Goal: Task Accomplishment & Management: Use online tool/utility

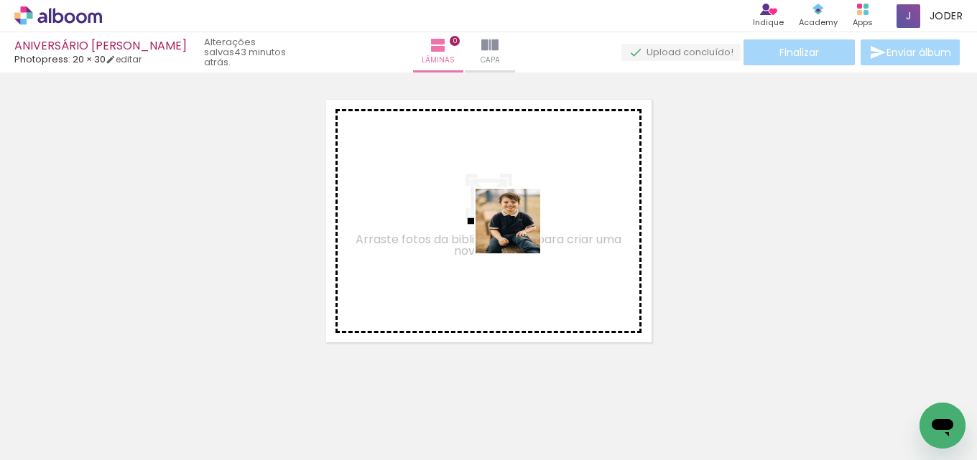
drag, startPoint x: 238, startPoint y: 422, endPoint x: 501, endPoint y: 366, distance: 269.4
click at [529, 223] on quentale-workspace at bounding box center [488, 230] width 977 height 460
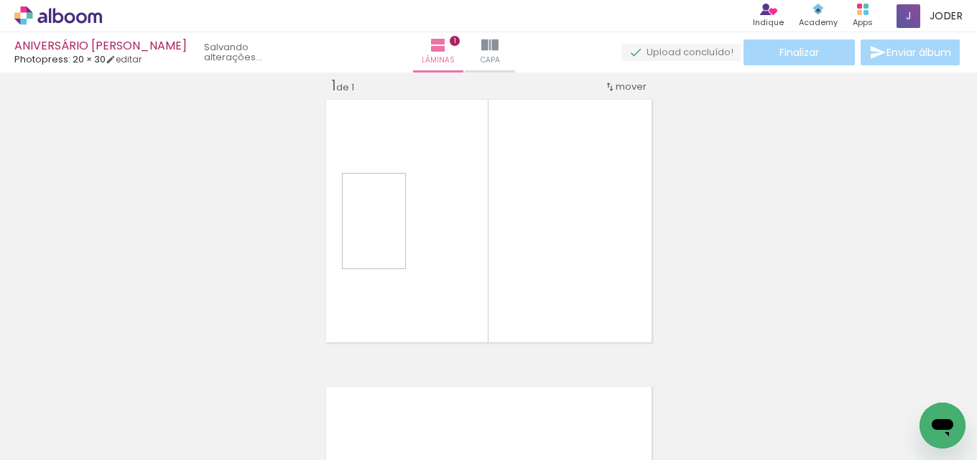
scroll to position [19, 0]
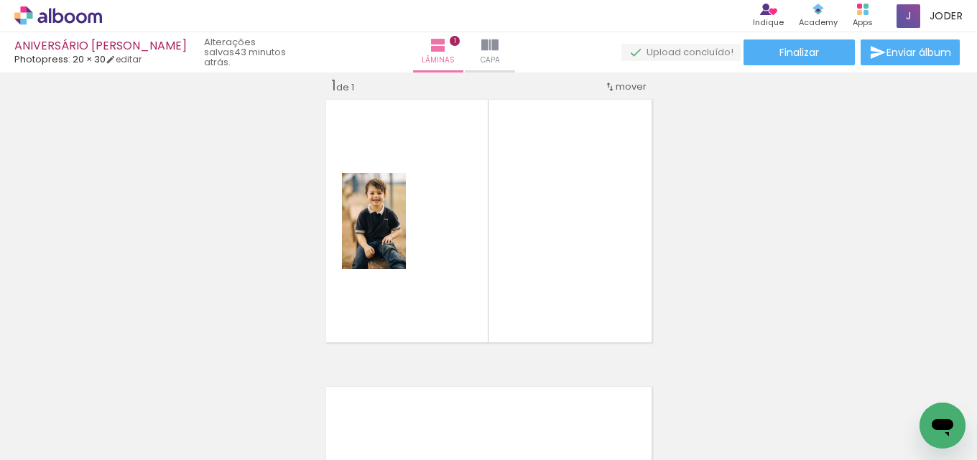
click at [79, 416] on iron-icon at bounding box center [73, 417] width 11 height 11
click at [69, 412] on paper-item "Não utilizadas" at bounding box center [46, 413] width 74 height 12
type input "Não utilizadas"
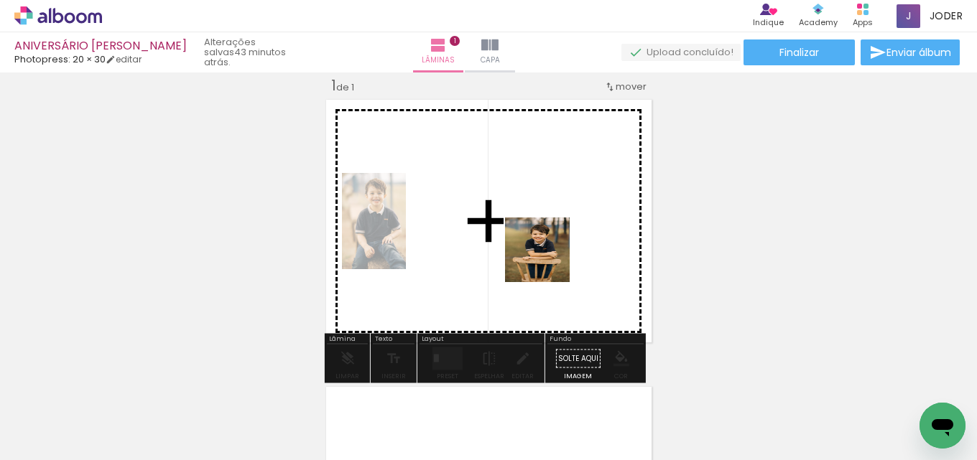
drag, startPoint x: 315, startPoint y: 419, endPoint x: 548, endPoint y: 261, distance: 281.7
click at [548, 261] on quentale-workspace at bounding box center [488, 230] width 977 height 460
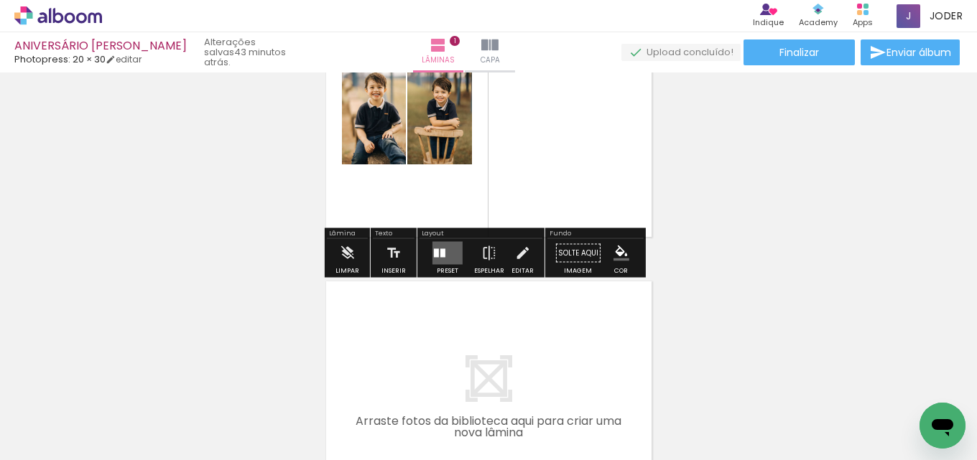
scroll to position [162, 0]
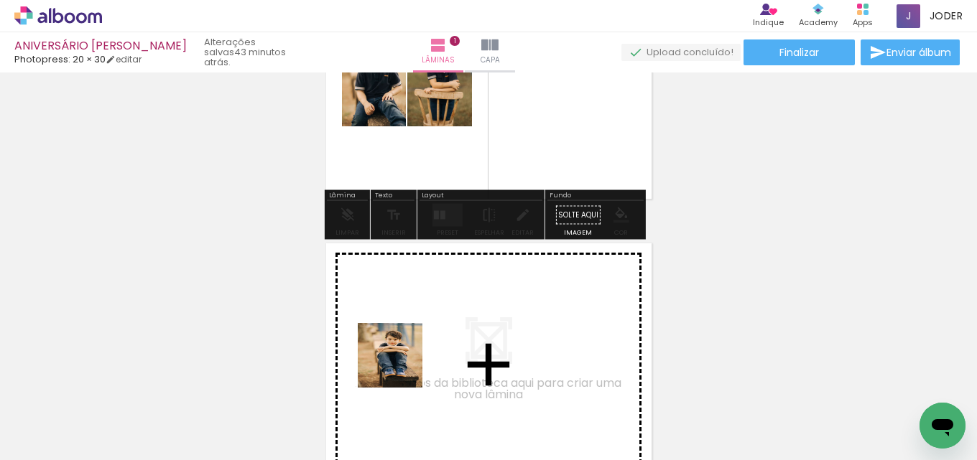
drag, startPoint x: 152, startPoint y: 406, endPoint x: 464, endPoint y: 357, distance: 316.3
click at [464, 357] on quentale-workspace at bounding box center [488, 230] width 977 height 460
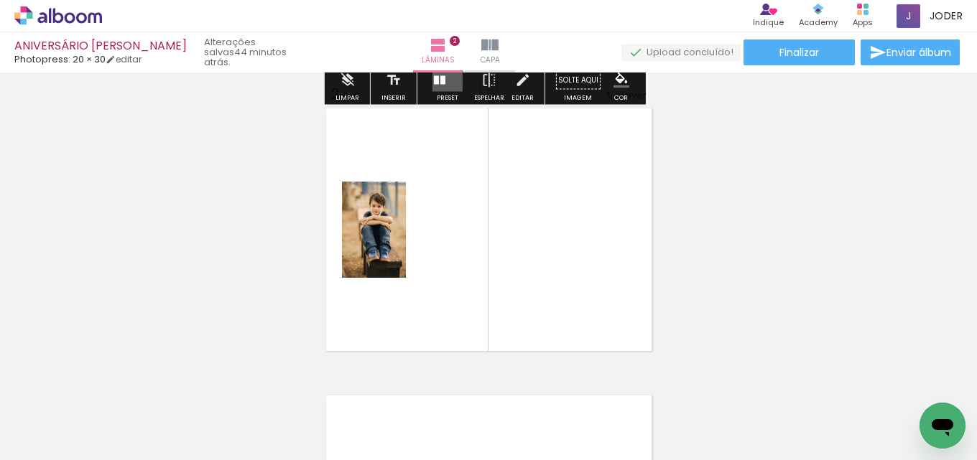
scroll to position [306, 0]
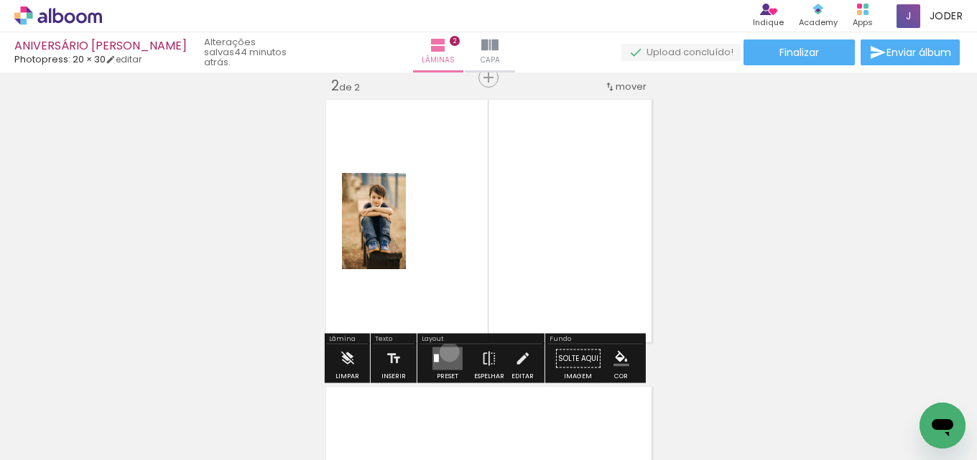
click at [446, 352] on quentale-layouter at bounding box center [447, 359] width 30 height 23
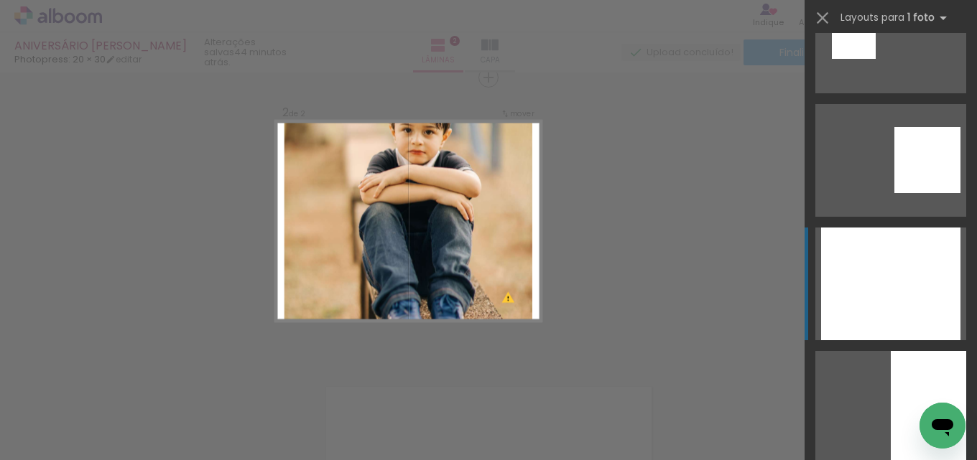
scroll to position [2442, 0]
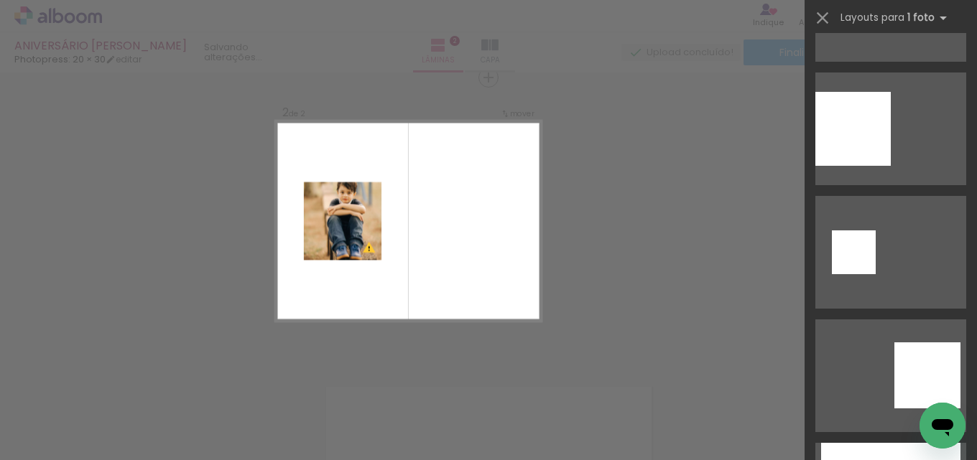
click at [706, 246] on div "Confirmar Cancelar" at bounding box center [488, 215] width 977 height 896
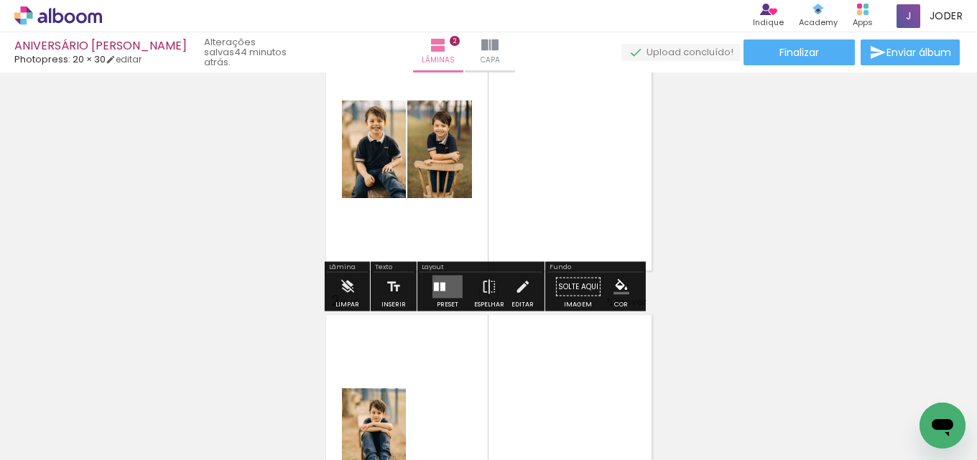
scroll to position [162, 0]
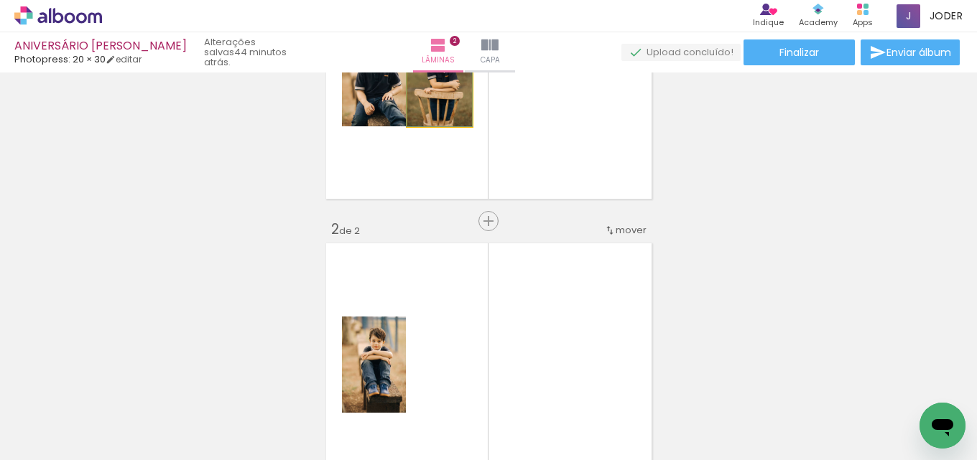
drag, startPoint x: 449, startPoint y: 97, endPoint x: 647, endPoint y: 125, distance: 200.2
click at [645, 124] on quentale-layouter at bounding box center [489, 77] width 334 height 251
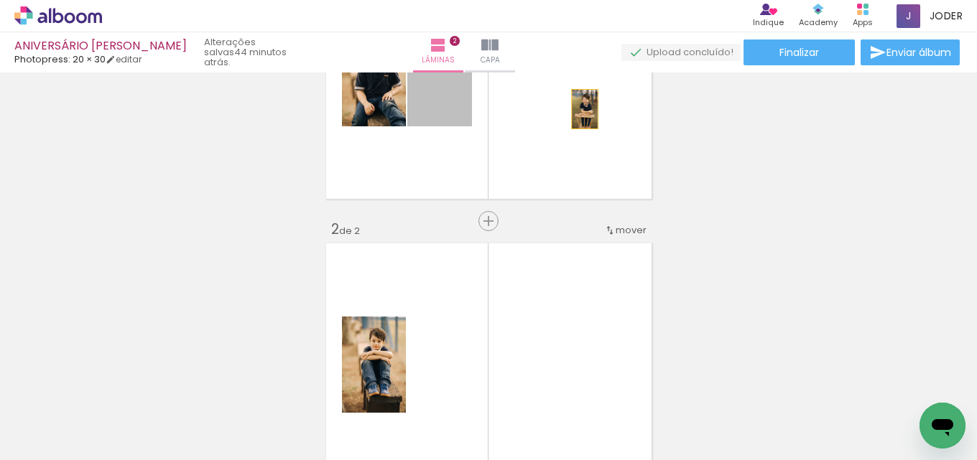
drag, startPoint x: 453, startPoint y: 98, endPoint x: 484, endPoint y: 412, distance: 316.1
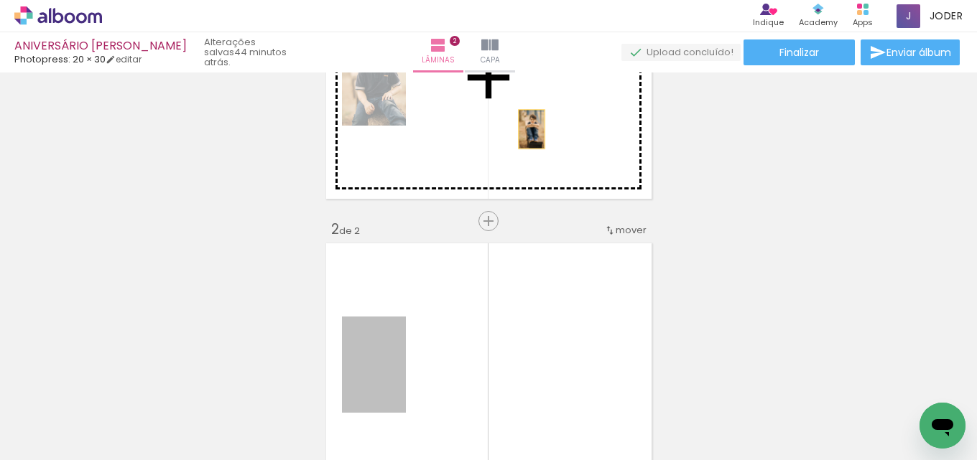
drag, startPoint x: 397, startPoint y: 334, endPoint x: 539, endPoint y: 119, distance: 257.8
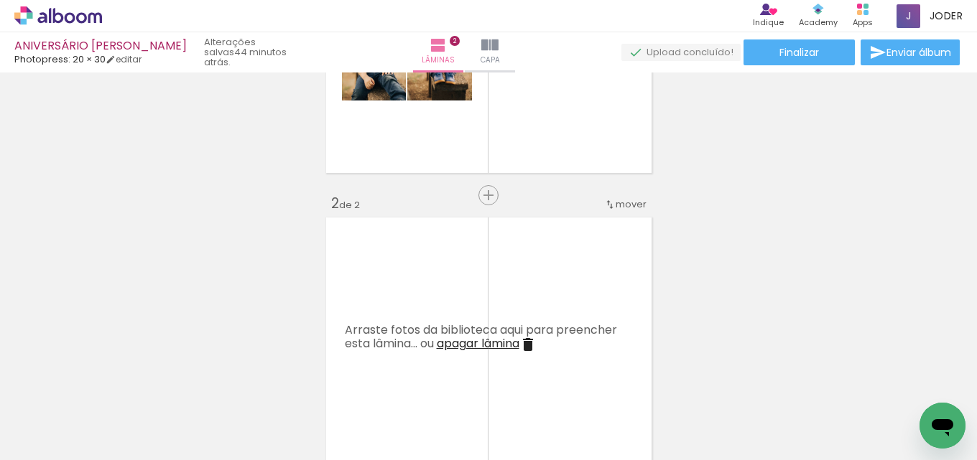
scroll to position [234, 0]
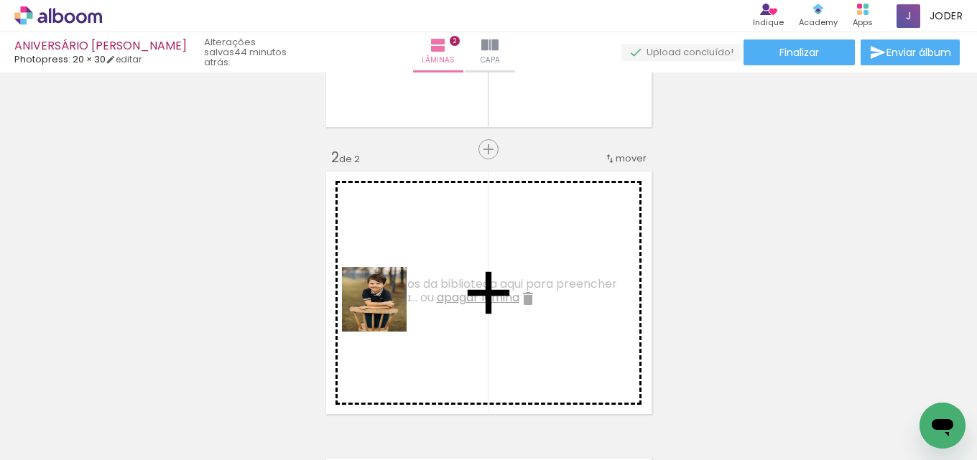
drag, startPoint x: 257, startPoint y: 394, endPoint x: 445, endPoint y: 378, distance: 188.1
click at [420, 304] on quentale-workspace at bounding box center [488, 230] width 977 height 460
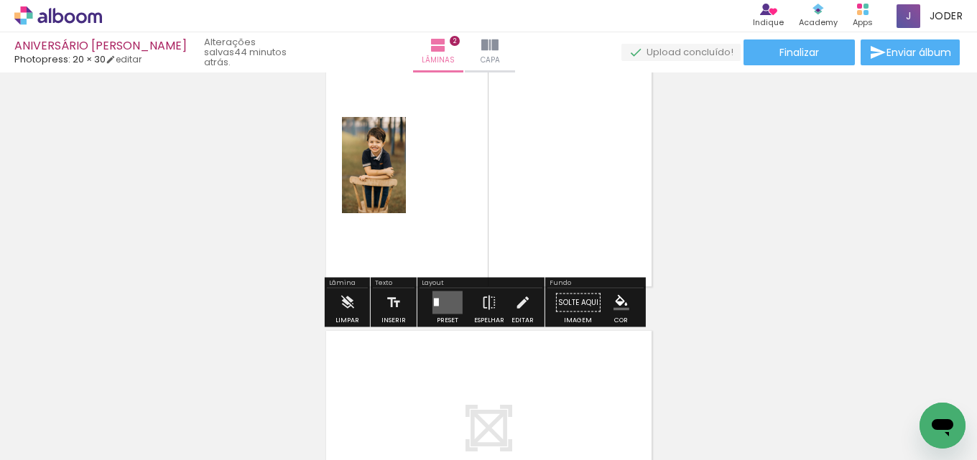
scroll to position [378, 0]
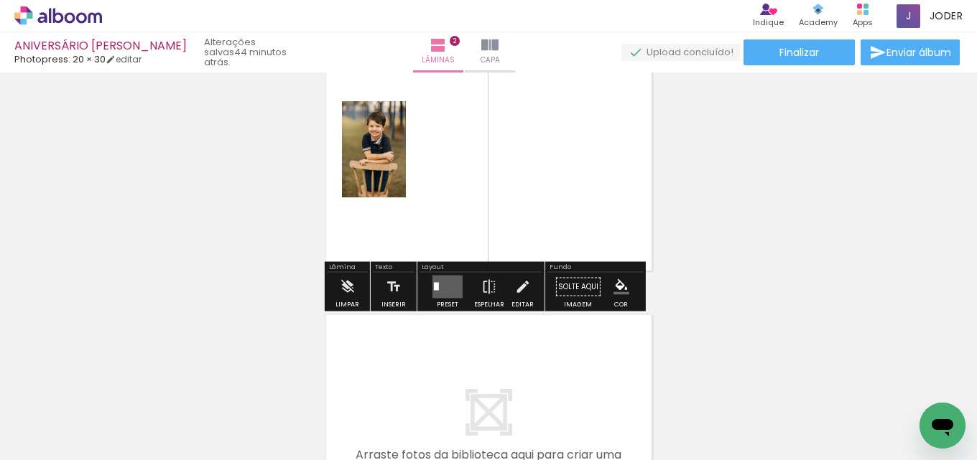
click at [445, 285] on quentale-layouter at bounding box center [447, 287] width 30 height 23
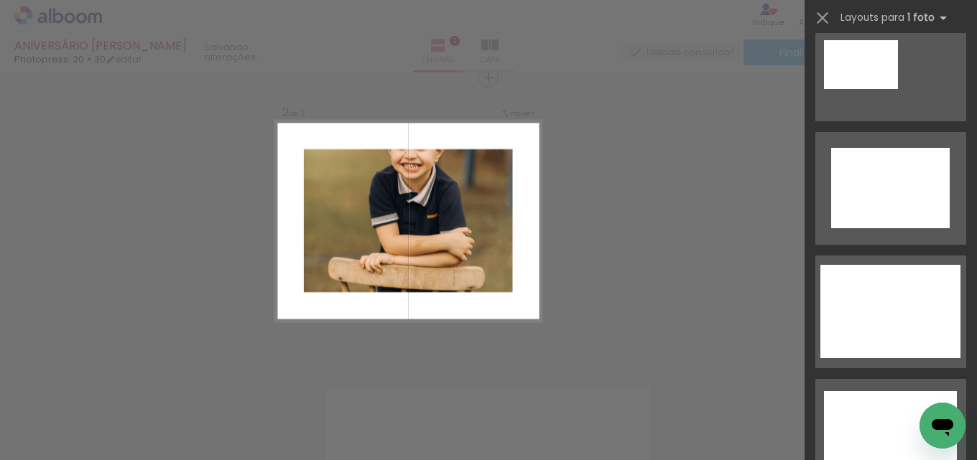
scroll to position [4166, 0]
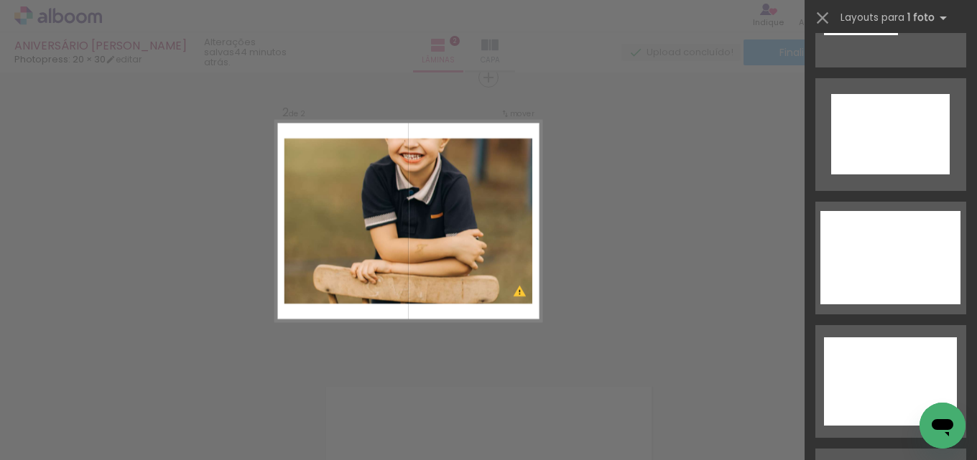
click at [867, 35] on div at bounding box center [861, 10] width 74 height 49
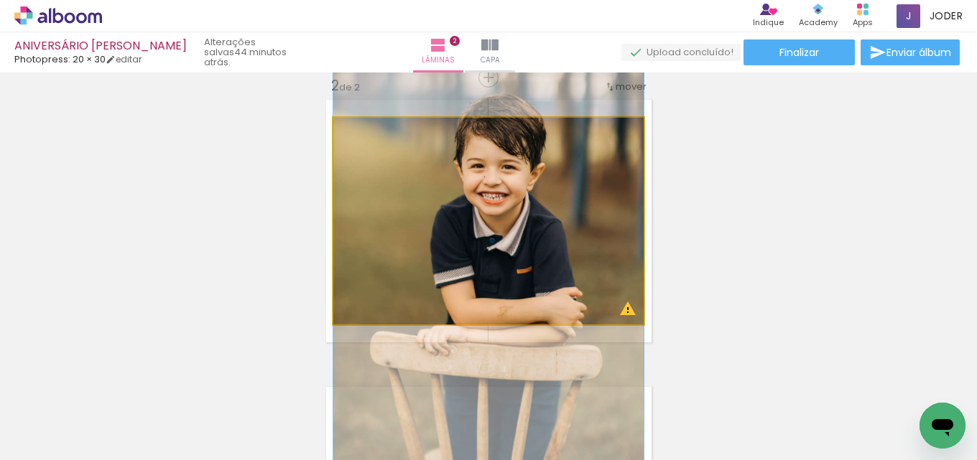
drag, startPoint x: 523, startPoint y: 258, endPoint x: 513, endPoint y: 315, distance: 57.6
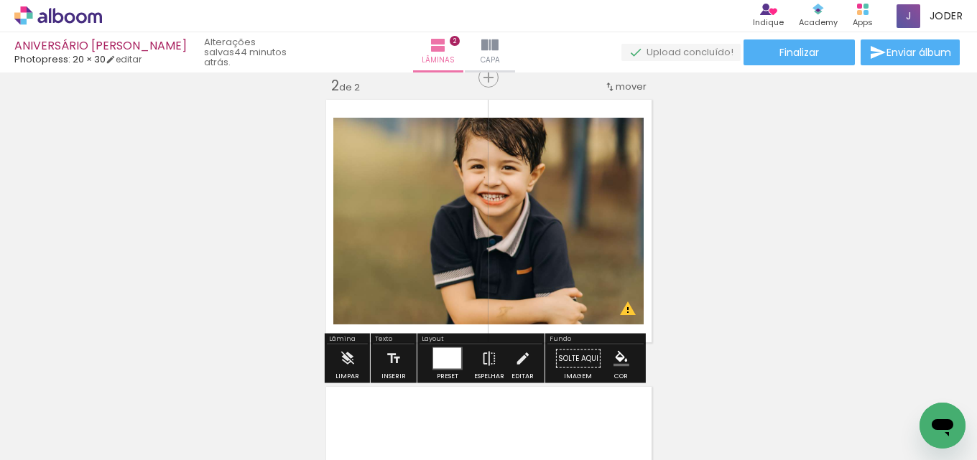
click at [447, 362] on div at bounding box center [447, 358] width 28 height 21
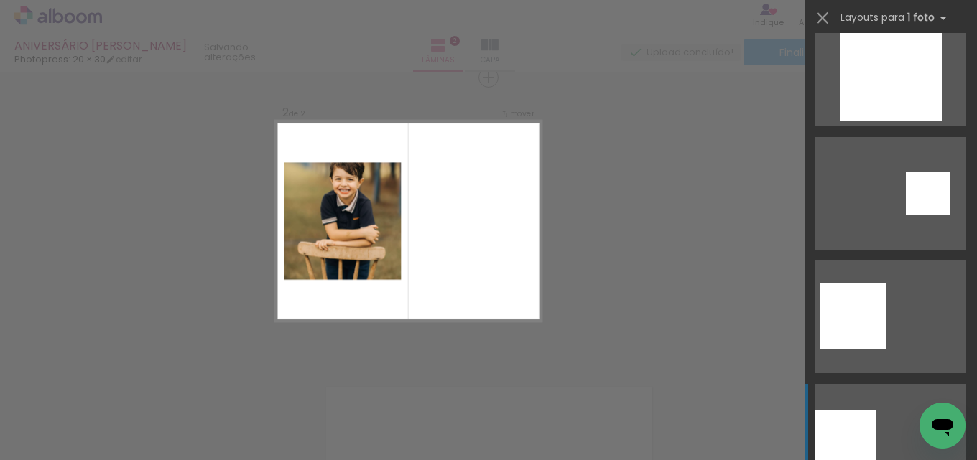
scroll to position [1882, 0]
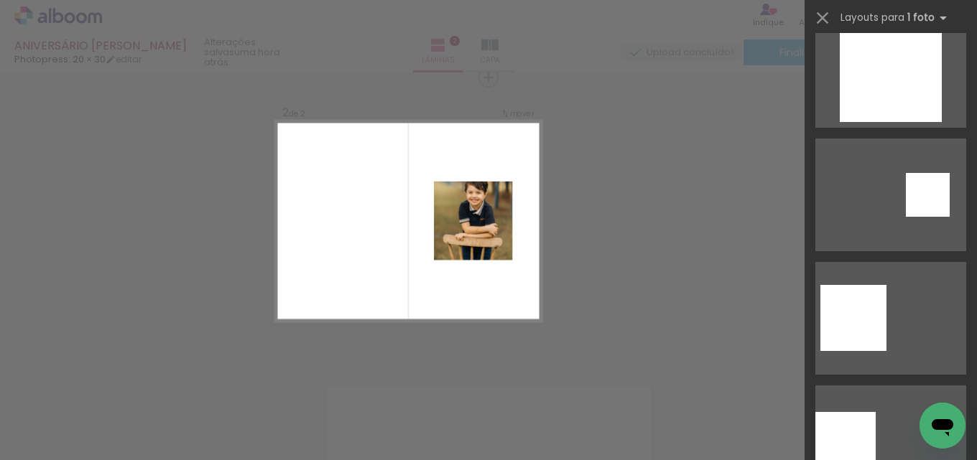
click at [701, 138] on div "Confirmar Cancelar" at bounding box center [488, 215] width 977 height 896
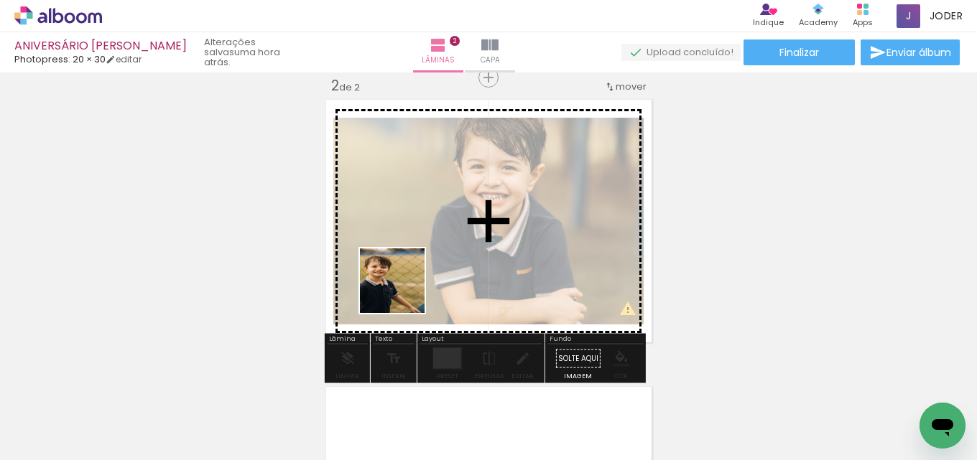
drag, startPoint x: 233, startPoint y: 417, endPoint x: 401, endPoint y: 347, distance: 181.3
click at [409, 287] on quentale-workspace at bounding box center [488, 230] width 977 height 460
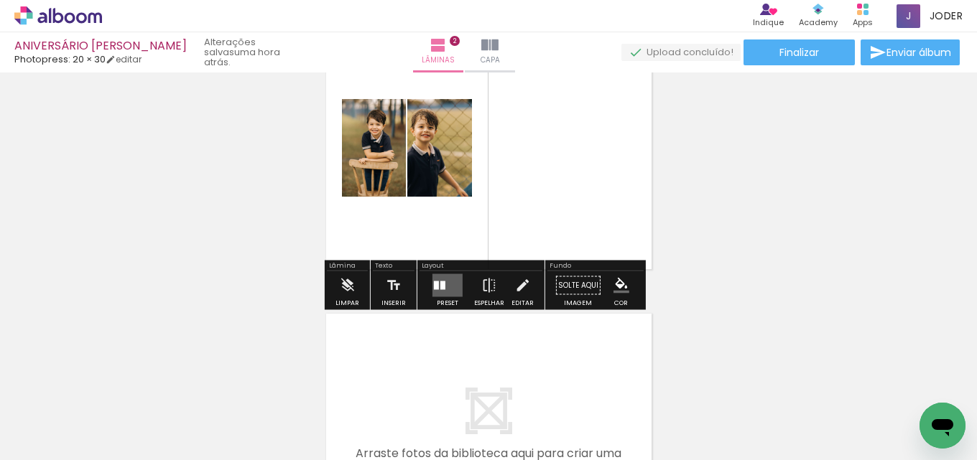
scroll to position [378, 0]
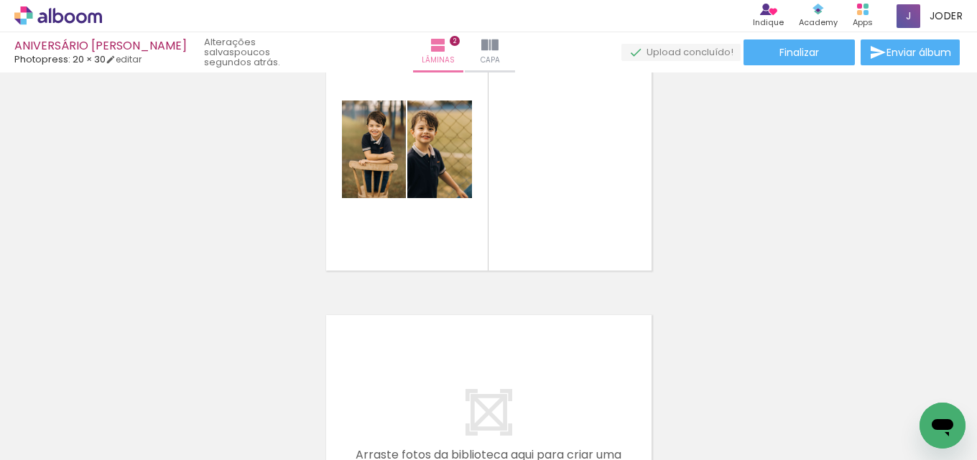
click at [131, 276] on div "Inserir lâmina 1 de 2 Inserir lâmina 2 de 2" at bounding box center [488, 131] width 977 height 863
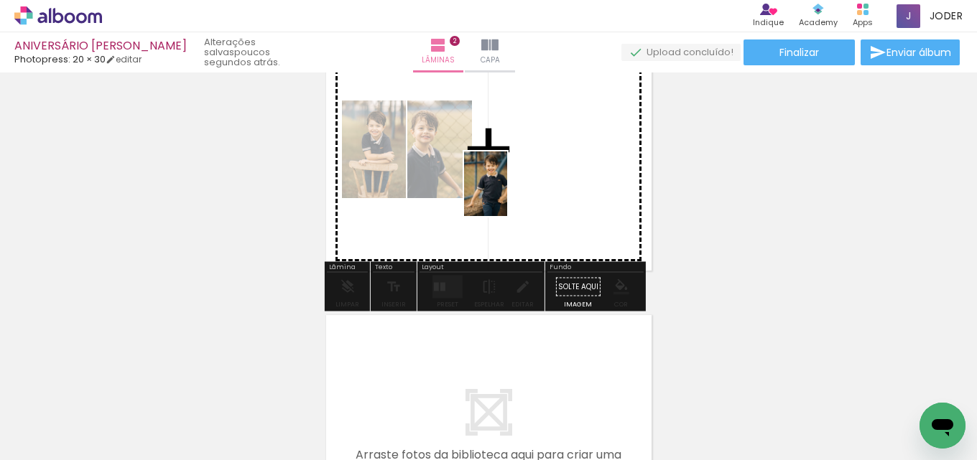
drag, startPoint x: 152, startPoint y: 405, endPoint x: 514, endPoint y: 231, distance: 401.9
click at [537, 185] on quentale-workspace at bounding box center [488, 230] width 977 height 460
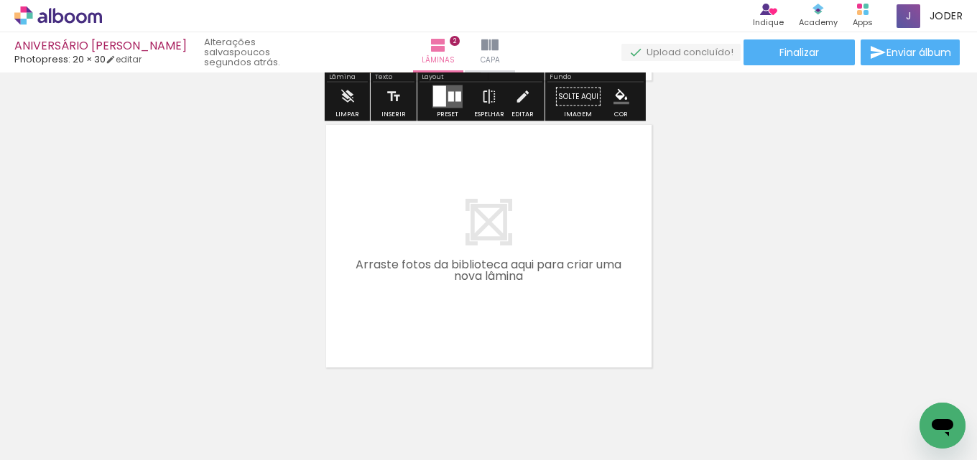
scroll to position [593, 0]
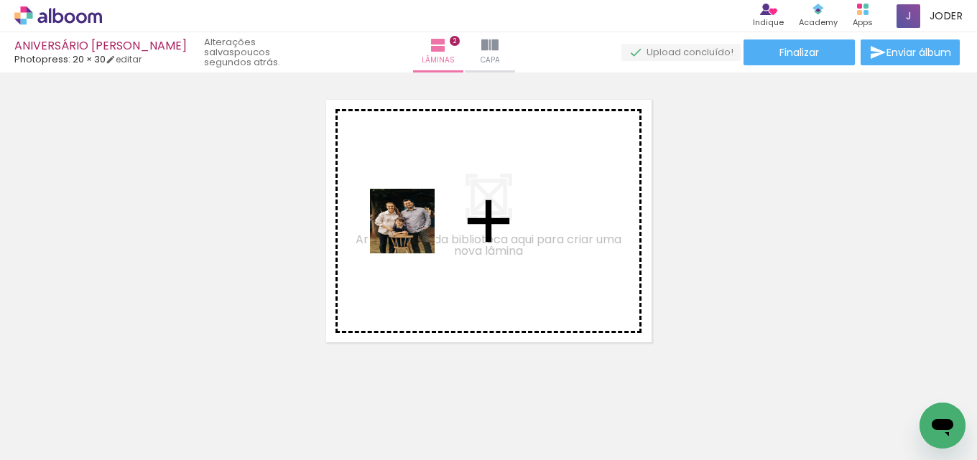
drag, startPoint x: 228, startPoint y: 411, endPoint x: 415, endPoint y: 228, distance: 261.6
click at [415, 228] on quentale-workspace at bounding box center [488, 230] width 977 height 460
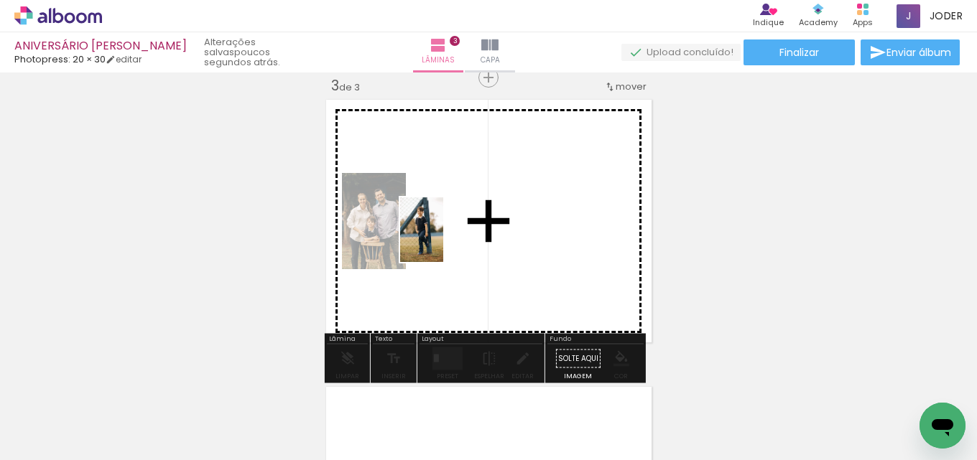
drag, startPoint x: 157, startPoint y: 404, endPoint x: 480, endPoint y: 309, distance: 336.2
click at [472, 231] on quentale-workspace at bounding box center [488, 230] width 977 height 460
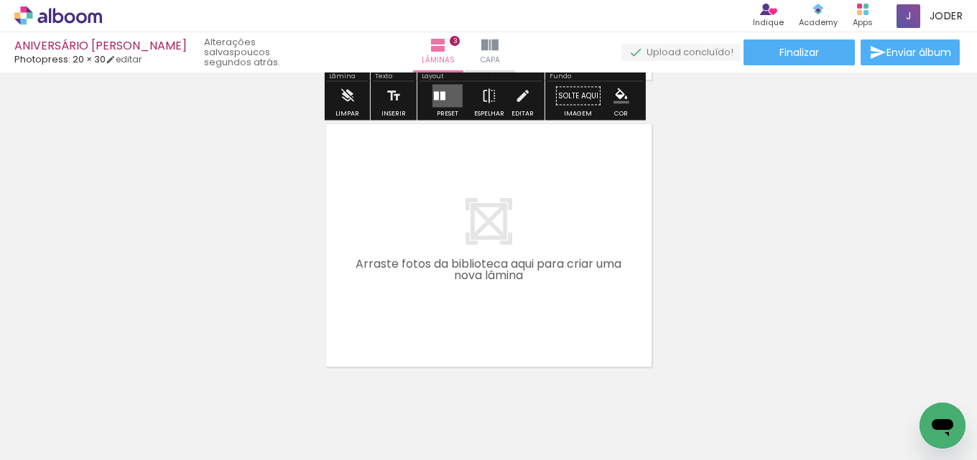
scroll to position [881, 0]
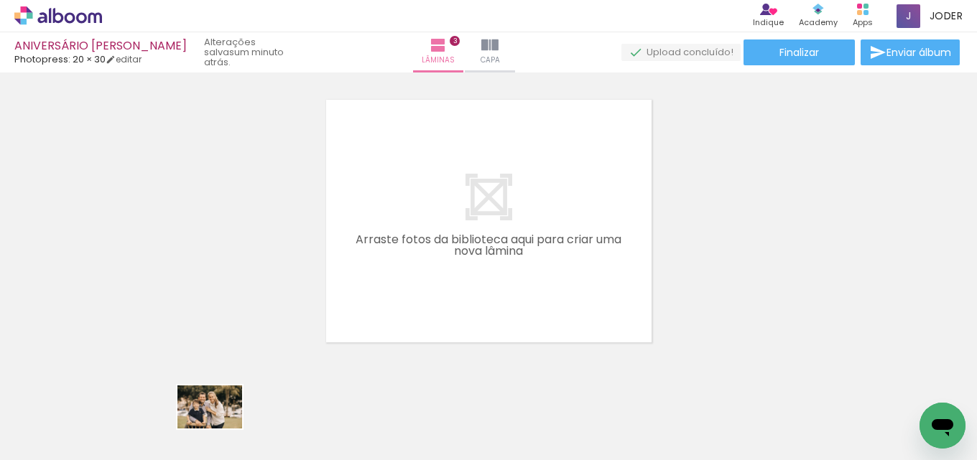
drag, startPoint x: 233, startPoint y: 425, endPoint x: 221, endPoint y: 429, distance: 12.7
click at [221, 429] on div at bounding box center [224, 412] width 71 height 47
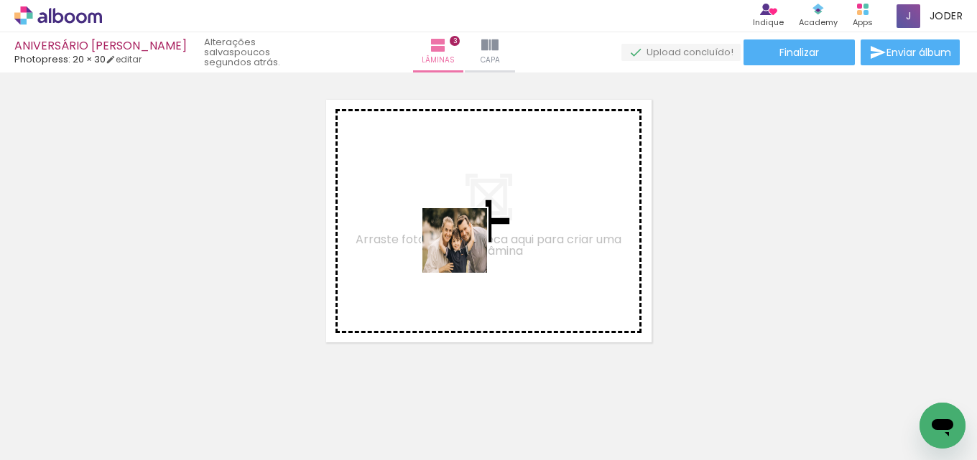
drag, startPoint x: 246, startPoint y: 365, endPoint x: 469, endPoint y: 373, distance: 222.8
click at [526, 220] on quentale-workspace at bounding box center [488, 230] width 977 height 460
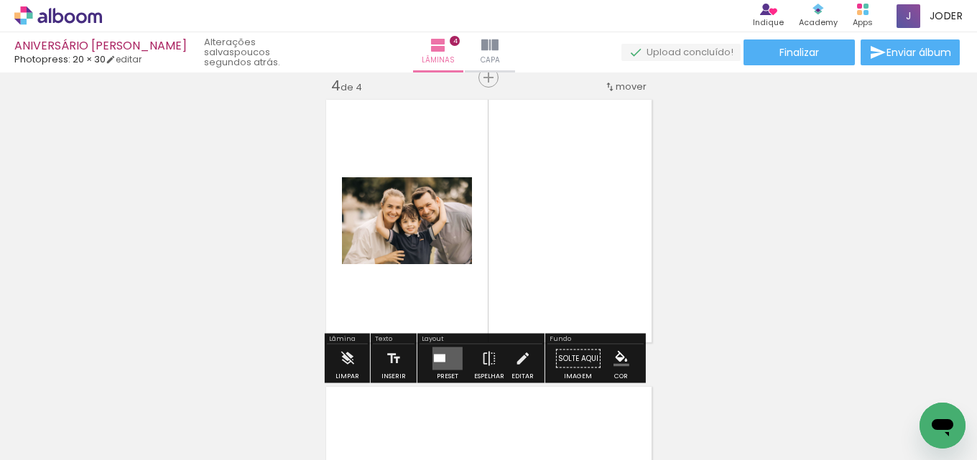
scroll to position [952, 0]
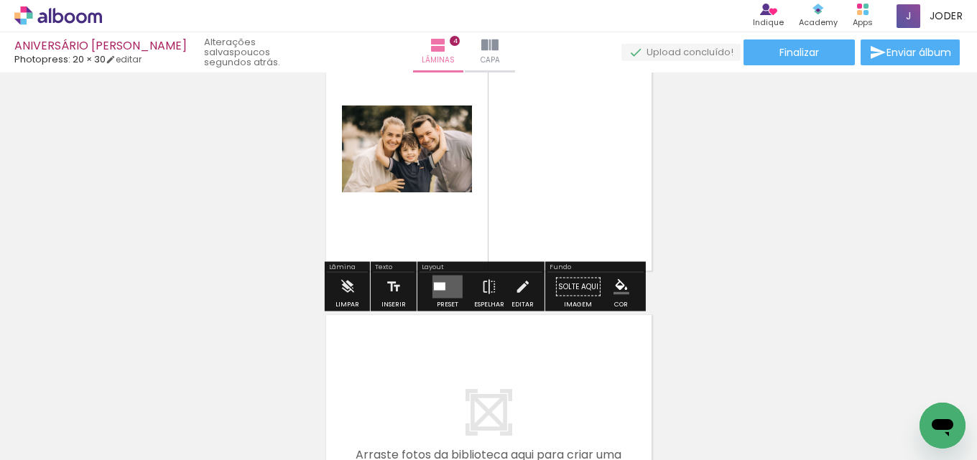
click at [442, 287] on quentale-layouter at bounding box center [447, 287] width 30 height 23
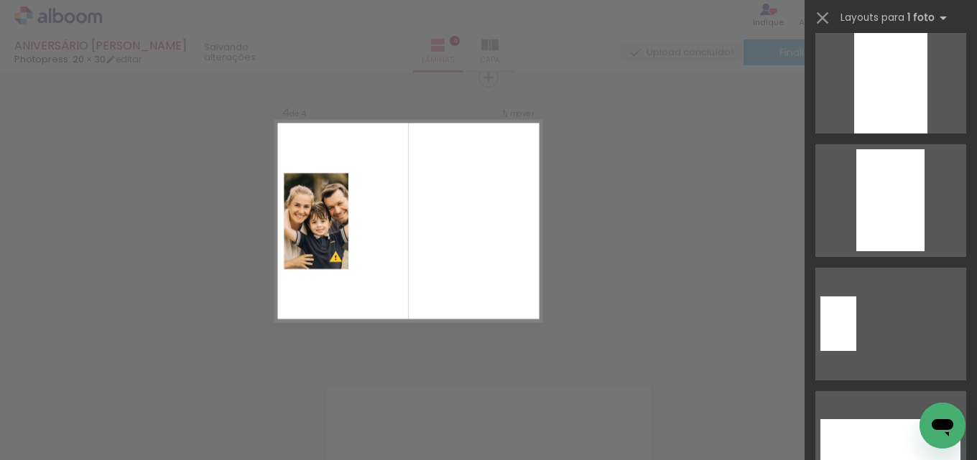
scroll to position [5746, 0]
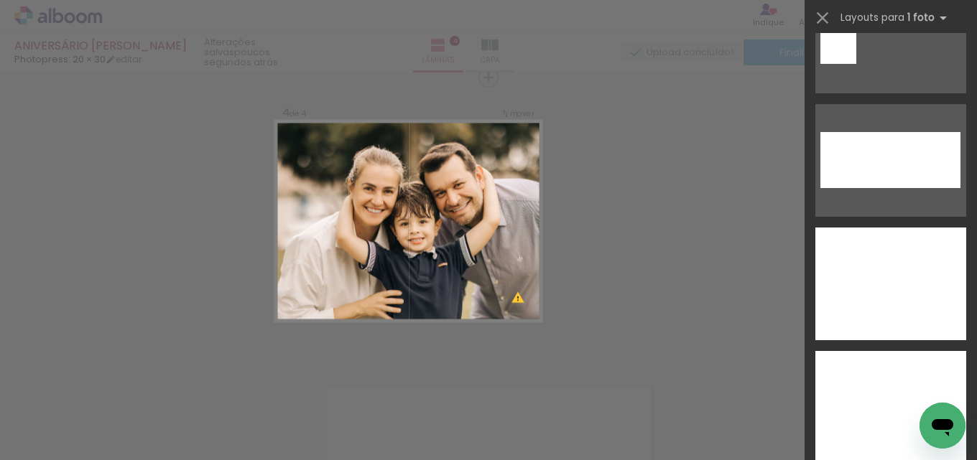
click at [872, 351] on div at bounding box center [890, 407] width 151 height 113
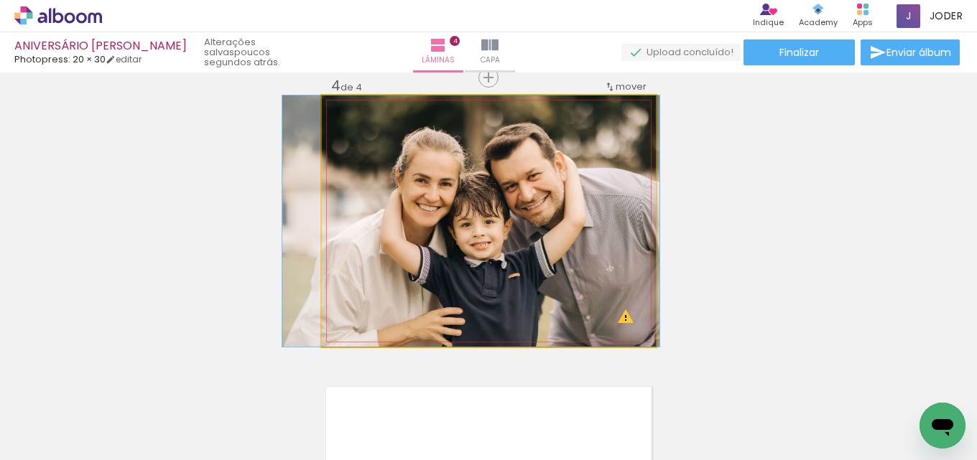
drag, startPoint x: 615, startPoint y: 259, endPoint x: 597, endPoint y: 256, distance: 18.2
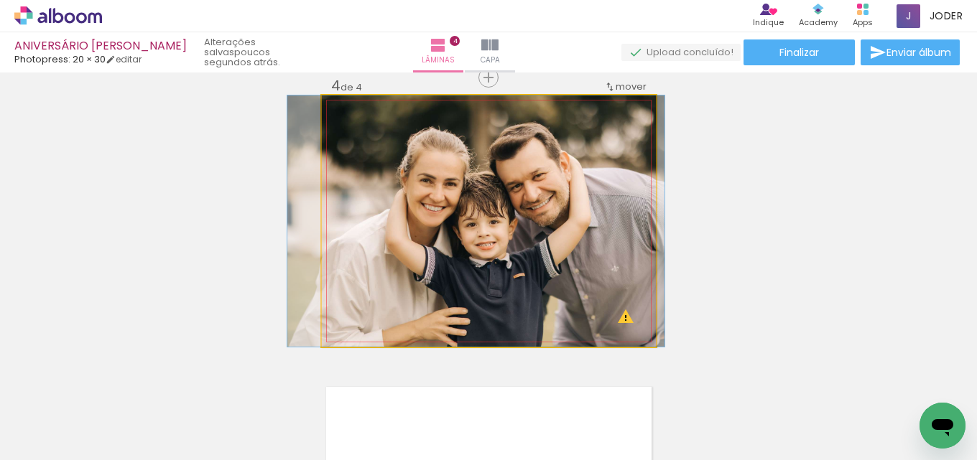
drag, startPoint x: 593, startPoint y: 265, endPoint x: 598, endPoint y: 256, distance: 10.0
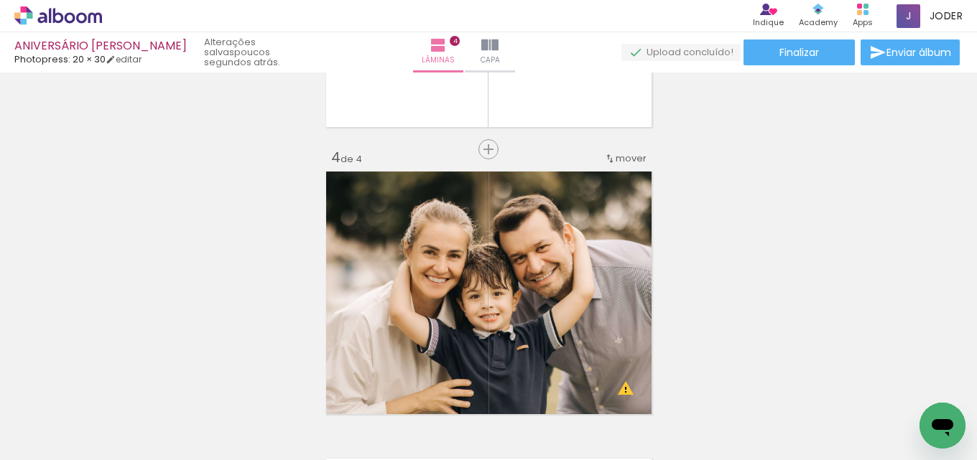
scroll to position [1096, 0]
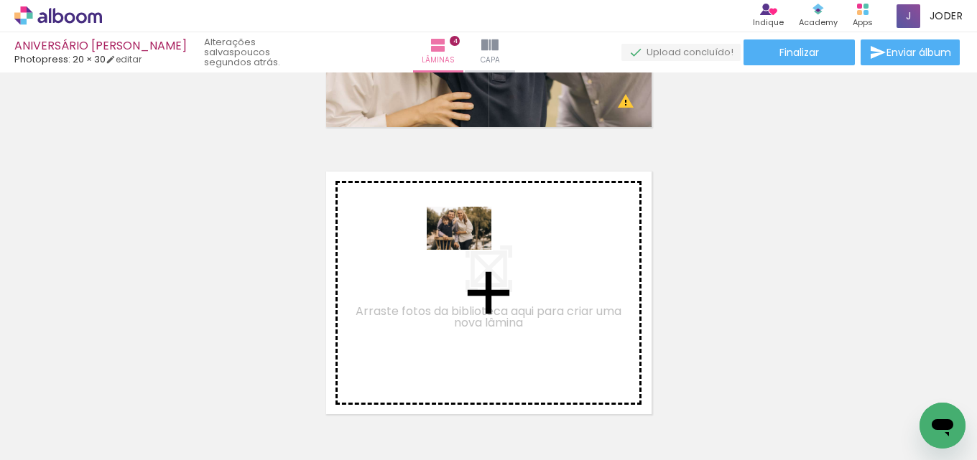
drag, startPoint x: 248, startPoint y: 409, endPoint x: 470, endPoint y: 249, distance: 273.3
click at [470, 249] on quentale-workspace at bounding box center [488, 230] width 977 height 460
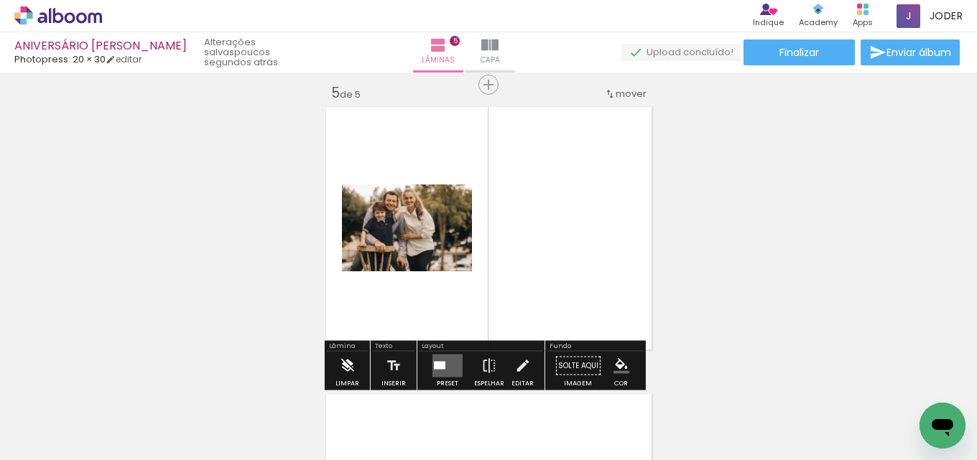
scroll to position [1168, 0]
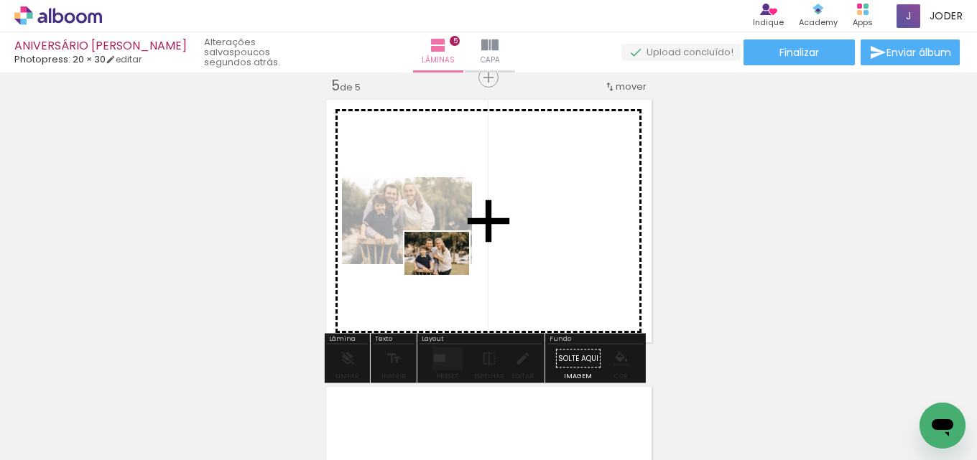
drag, startPoint x: 165, startPoint y: 429, endPoint x: 447, endPoint y: 275, distance: 321.4
click at [447, 275] on quentale-workspace at bounding box center [488, 230] width 977 height 460
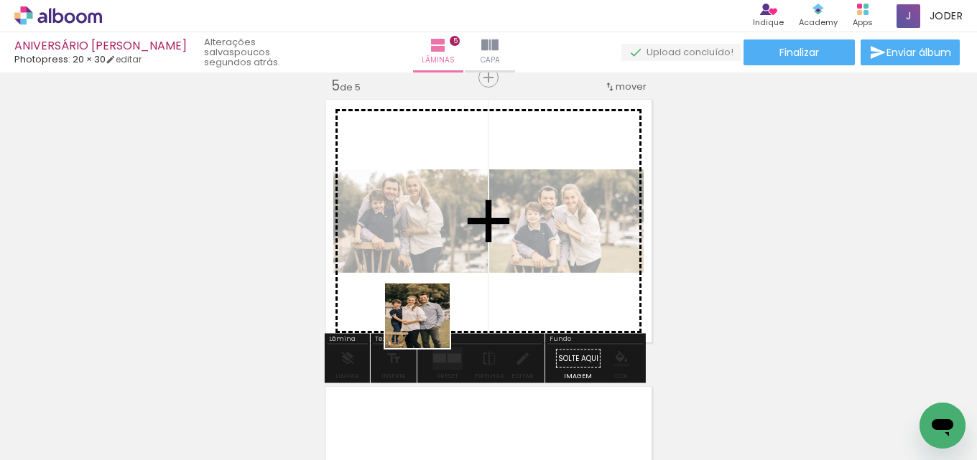
drag, startPoint x: 312, startPoint y: 412, endPoint x: 603, endPoint y: 338, distance: 300.2
click at [521, 256] on quentale-workspace at bounding box center [488, 230] width 977 height 460
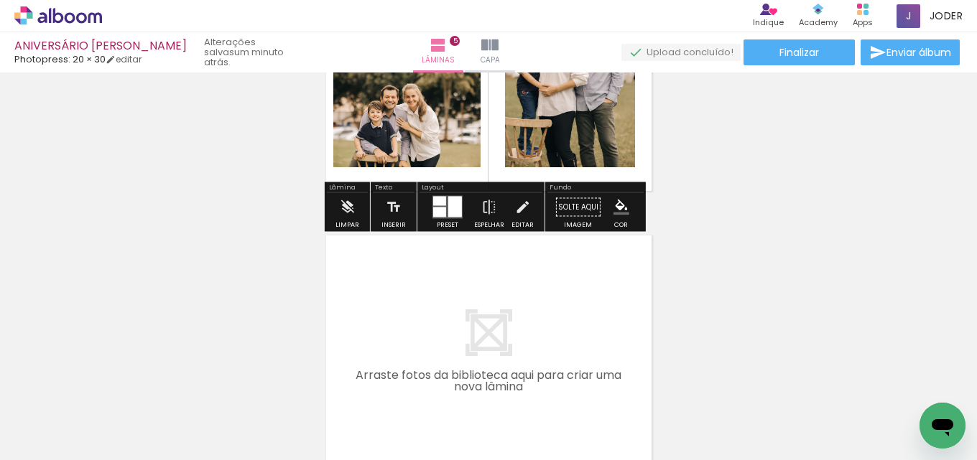
scroll to position [1383, 0]
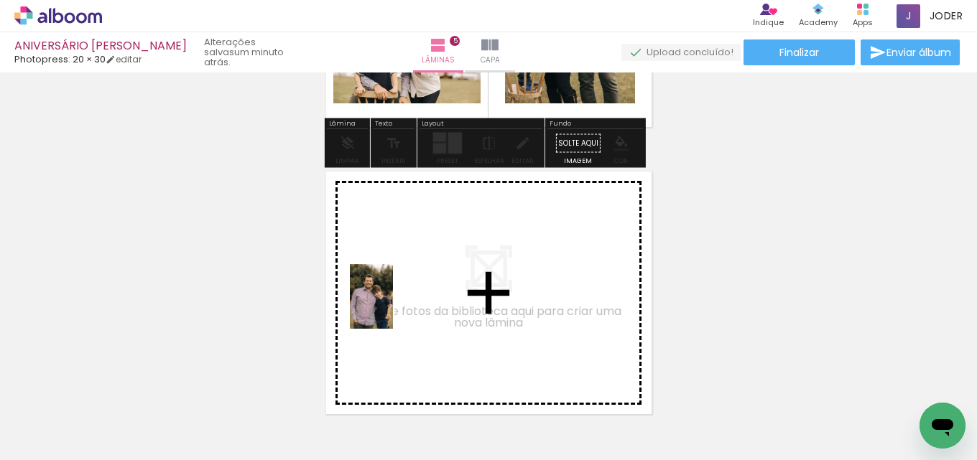
drag, startPoint x: 157, startPoint y: 407, endPoint x: 402, endPoint y: 303, distance: 266.2
click at [402, 303] on quentale-workspace at bounding box center [488, 230] width 977 height 460
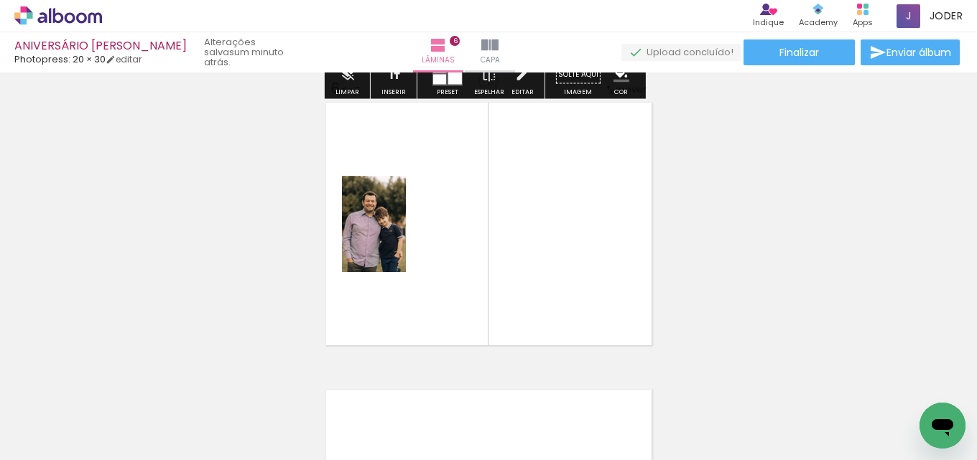
scroll to position [1455, 0]
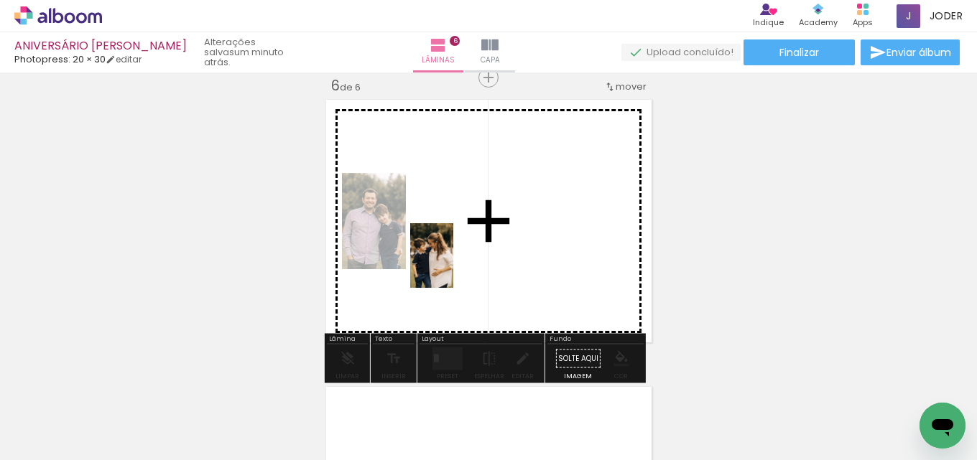
drag, startPoint x: 160, startPoint y: 406, endPoint x: 468, endPoint y: 277, distance: 333.9
click at [468, 257] on quentale-workspace at bounding box center [488, 230] width 977 height 460
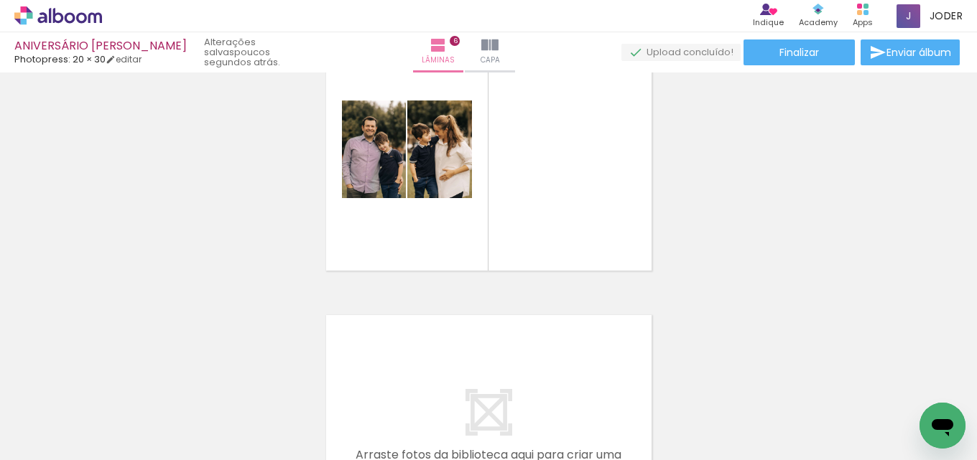
scroll to position [1599, 0]
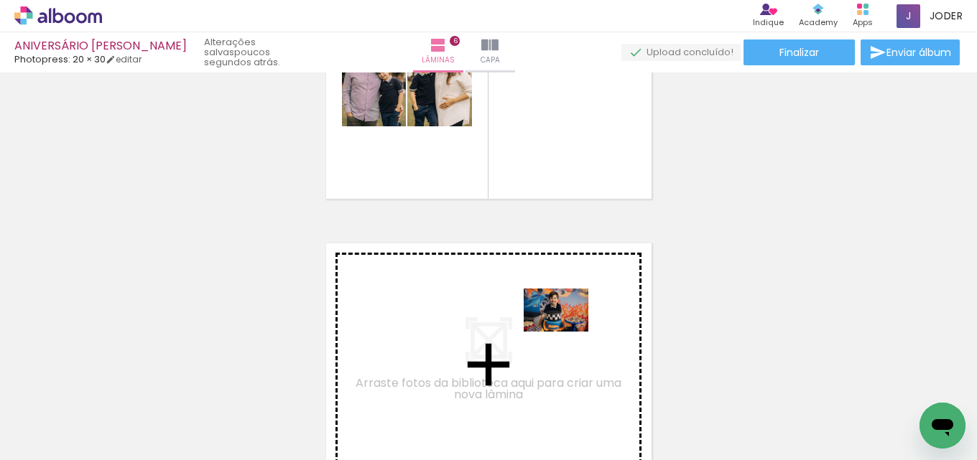
drag, startPoint x: 565, startPoint y: 419, endPoint x: 567, endPoint y: 332, distance: 87.7
click at [567, 332] on quentale-workspace at bounding box center [488, 230] width 977 height 460
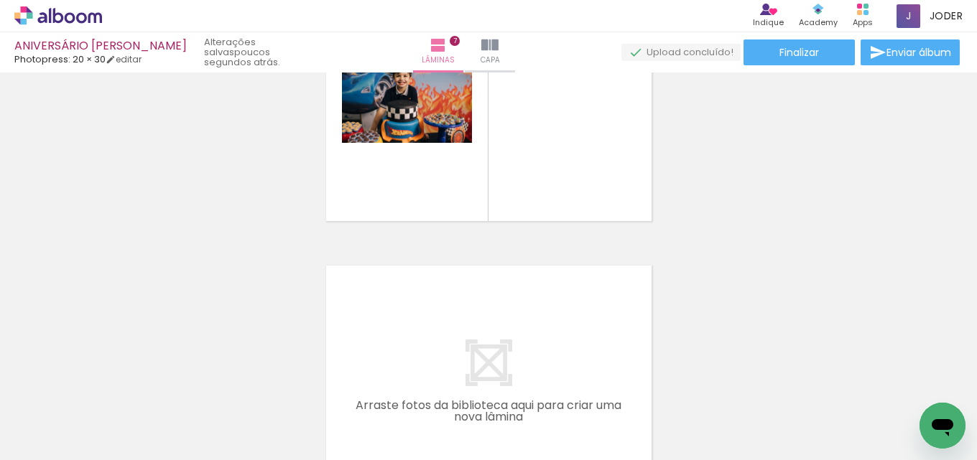
scroll to position [1886, 0]
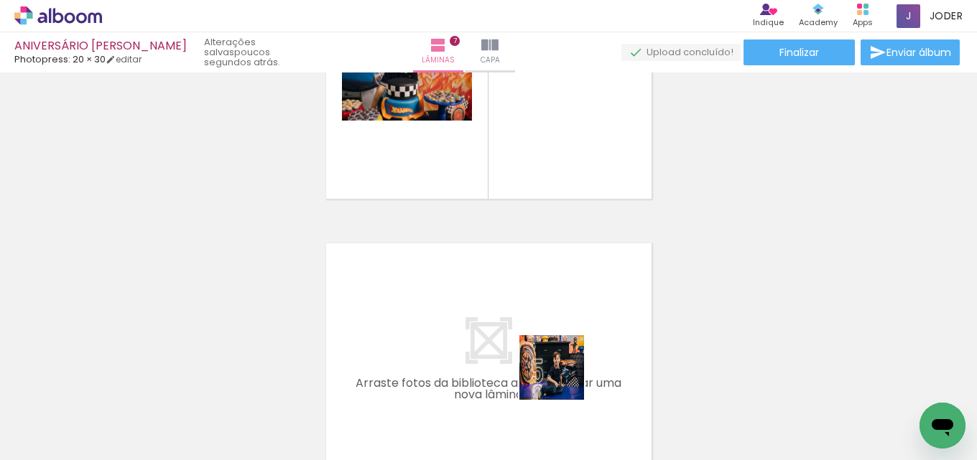
drag, startPoint x: 563, startPoint y: 413, endPoint x: 554, endPoint y: 394, distance: 21.5
click at [551, 330] on quentale-workspace at bounding box center [488, 230] width 977 height 460
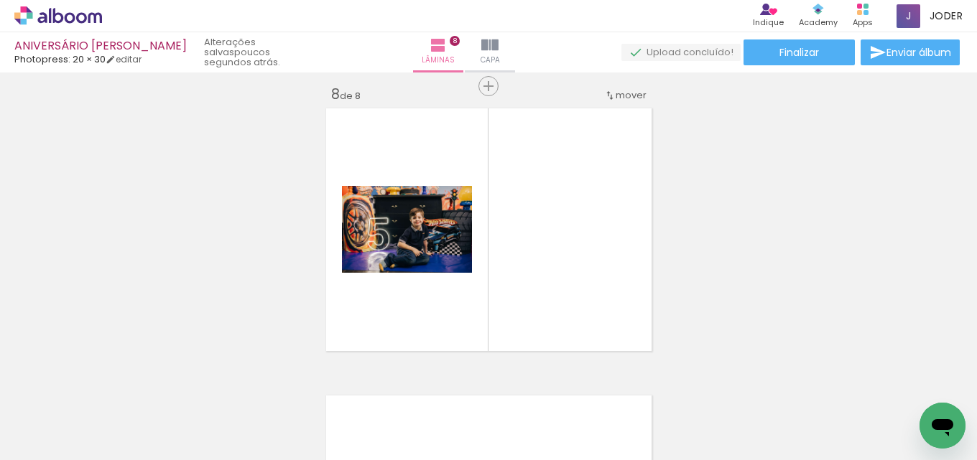
scroll to position [2030, 0]
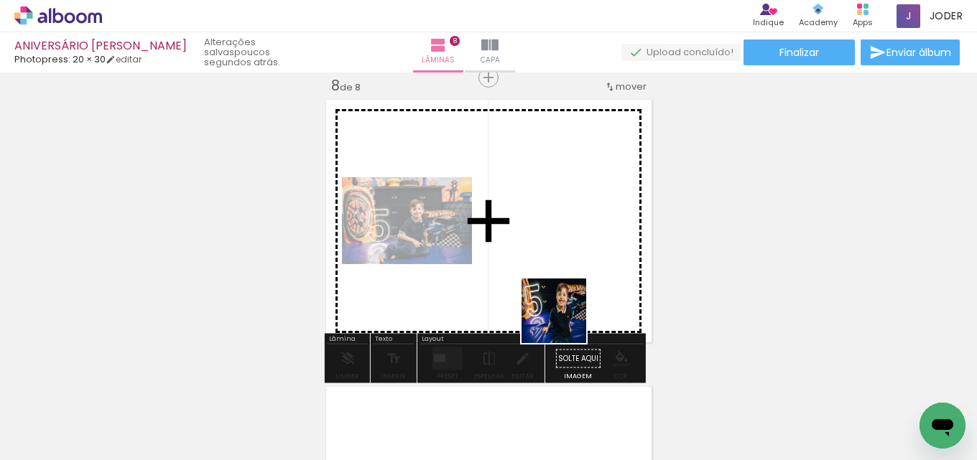
drag, startPoint x: 557, startPoint y: 414, endPoint x: 550, endPoint y: 352, distance: 62.8
click at [563, 259] on quentale-workspace at bounding box center [488, 230] width 977 height 460
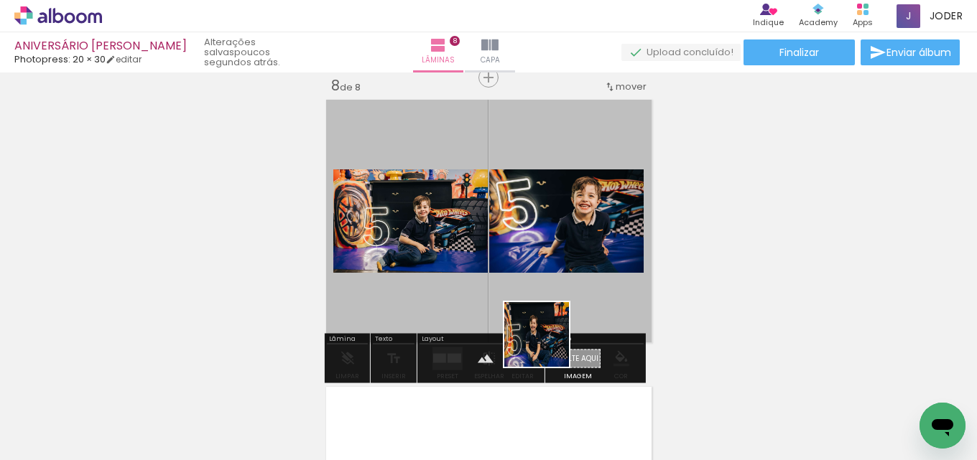
drag, startPoint x: 552, startPoint y: 419, endPoint x: 552, endPoint y: 323, distance: 97.0
click at [551, 326] on quentale-workspace at bounding box center [488, 230] width 977 height 460
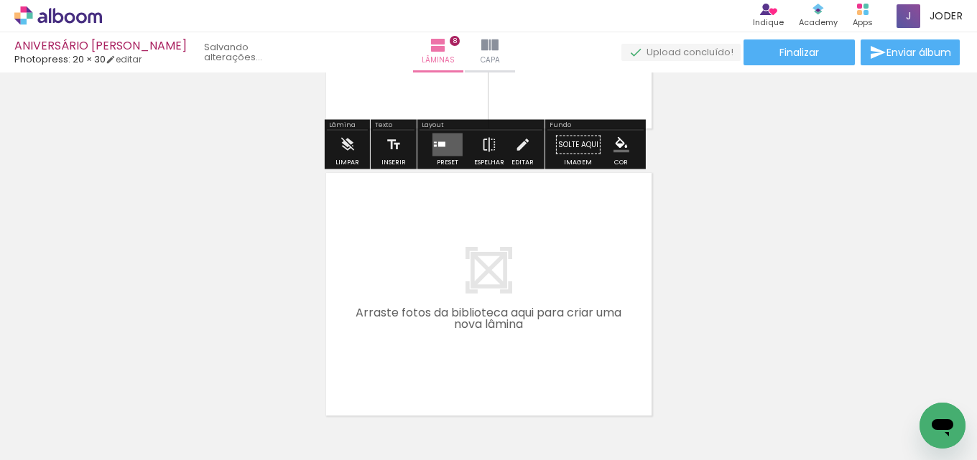
scroll to position [2317, 0]
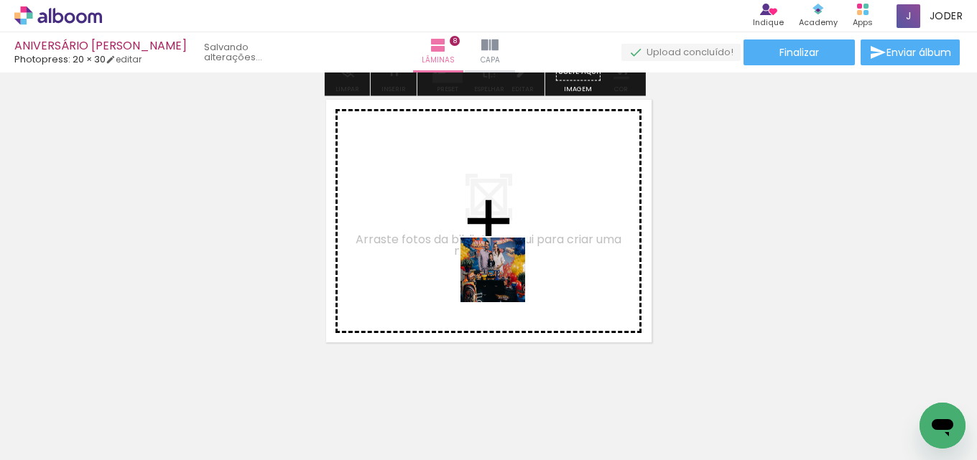
drag, startPoint x: 489, startPoint y: 418, endPoint x: 506, endPoint y: 266, distance: 153.3
click at [506, 266] on quentale-workspace at bounding box center [488, 230] width 977 height 460
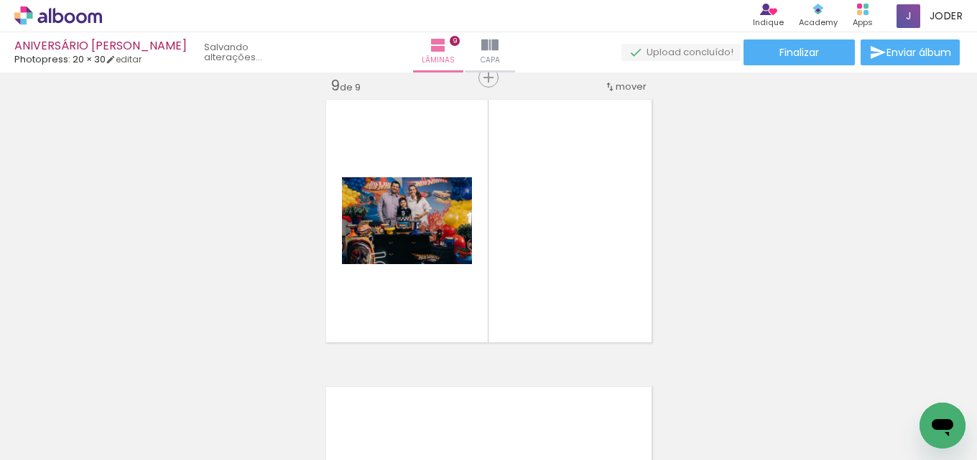
scroll to position [0, 1156]
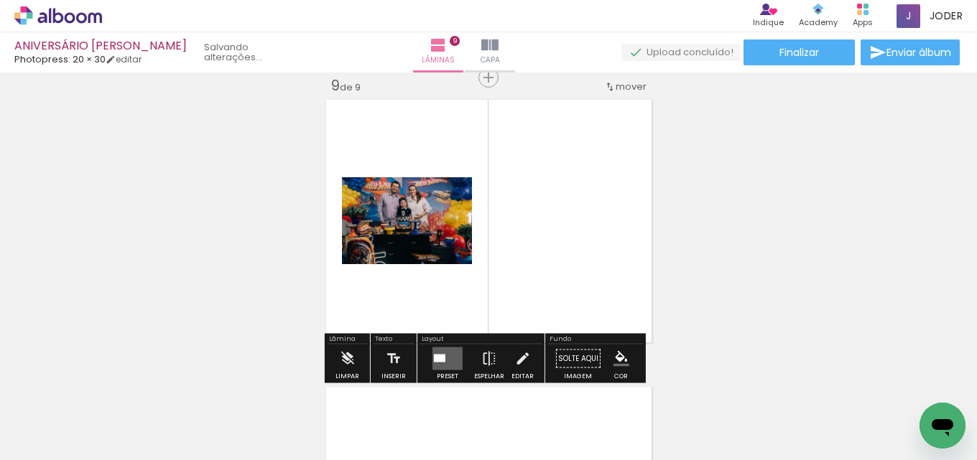
click at [451, 355] on quentale-layouter at bounding box center [447, 359] width 30 height 23
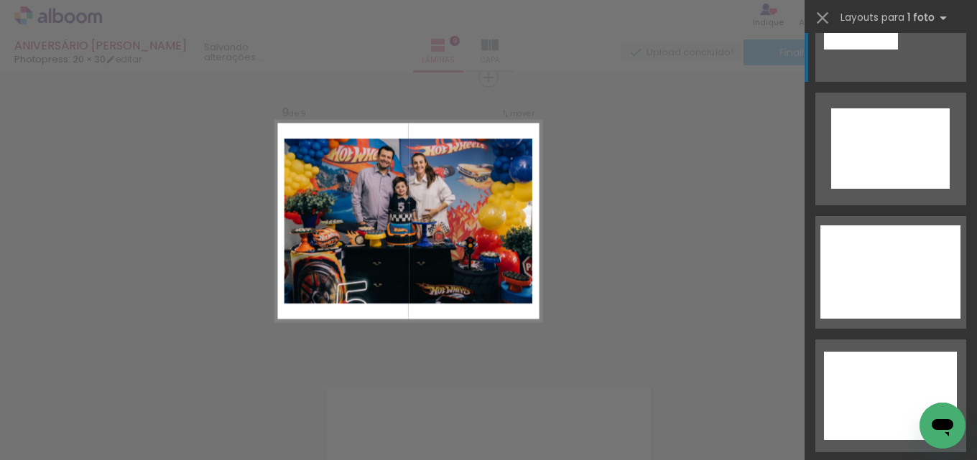
scroll to position [575, 0]
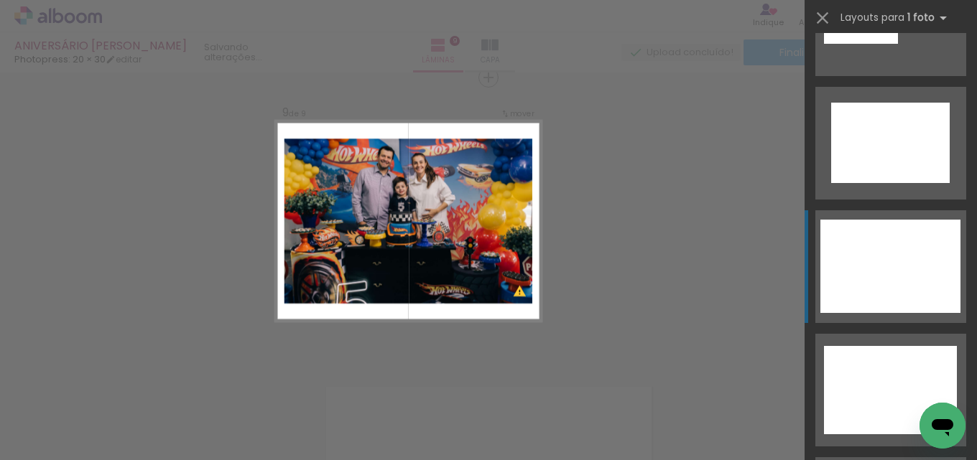
click at [853, 183] on div at bounding box center [890, 143] width 119 height 80
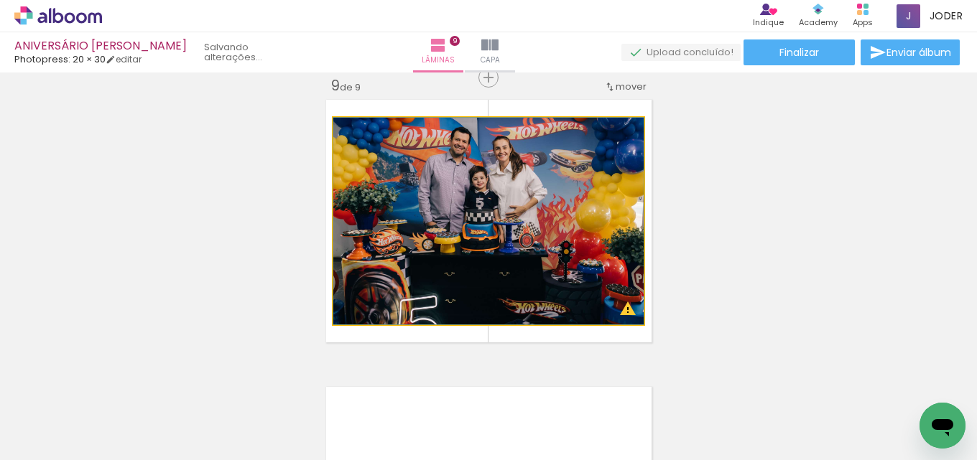
drag, startPoint x: 569, startPoint y: 251, endPoint x: 543, endPoint y: 257, distance: 26.7
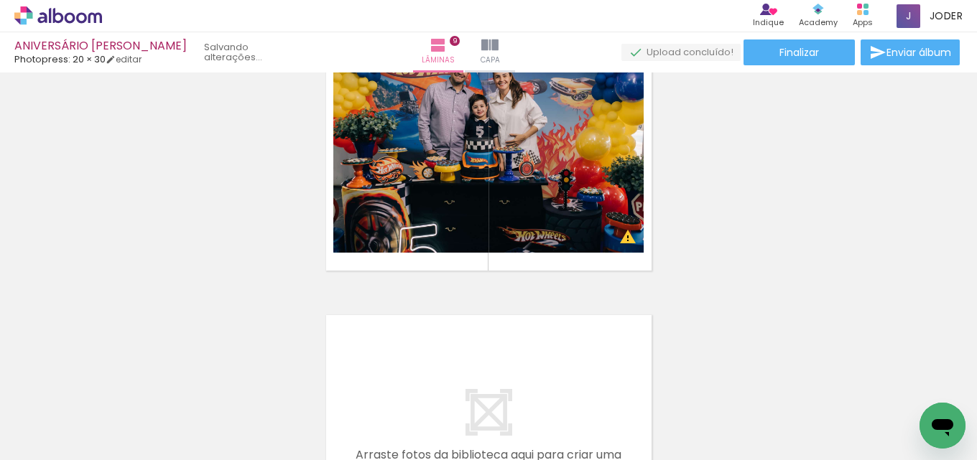
scroll to position [2461, 0]
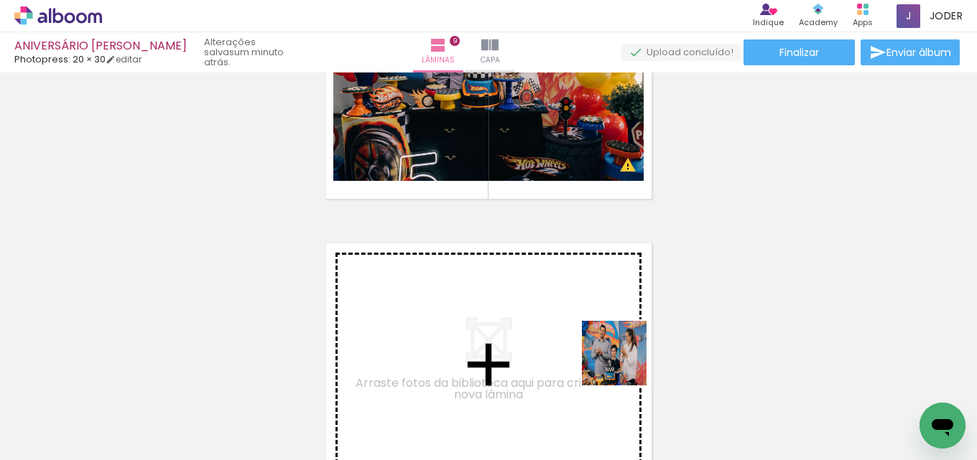
drag, startPoint x: 832, startPoint y: 414, endPoint x: 585, endPoint y: 346, distance: 256.2
click at [585, 346] on quentale-workspace at bounding box center [488, 230] width 977 height 460
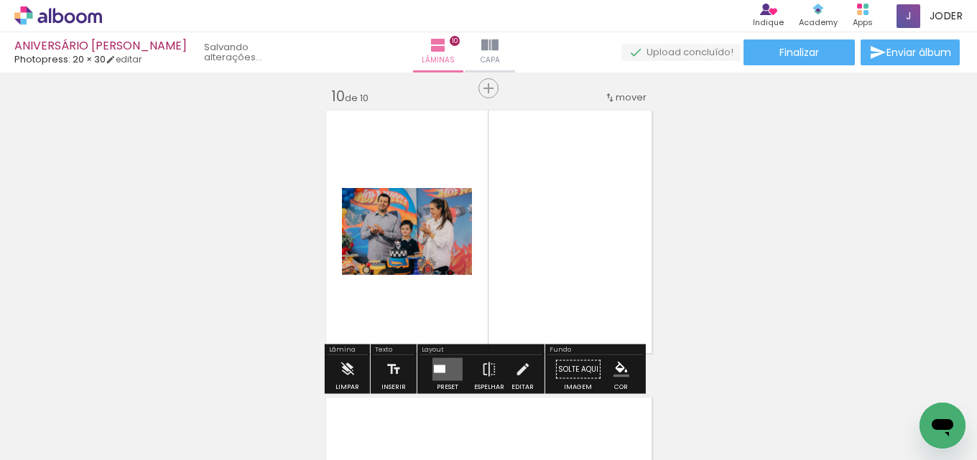
scroll to position [2605, 0]
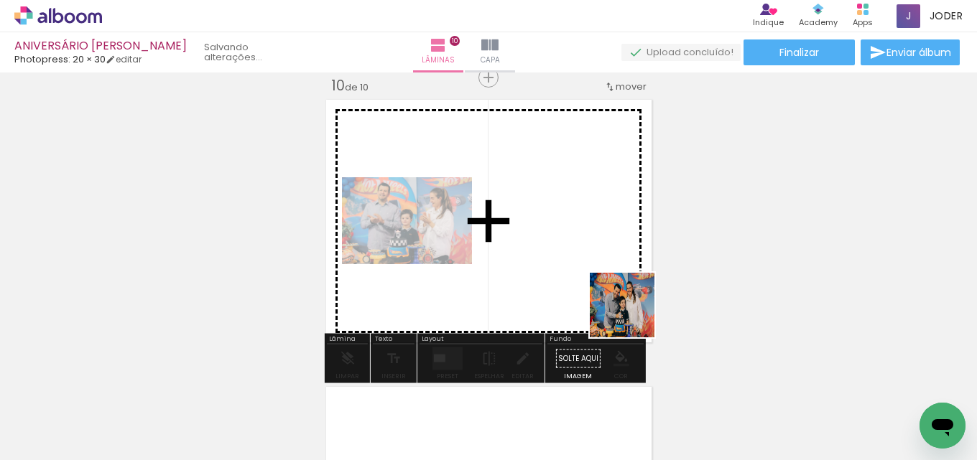
drag, startPoint x: 912, startPoint y: 408, endPoint x: 551, endPoint y: 327, distance: 369.6
click at [563, 264] on quentale-workspace at bounding box center [488, 230] width 977 height 460
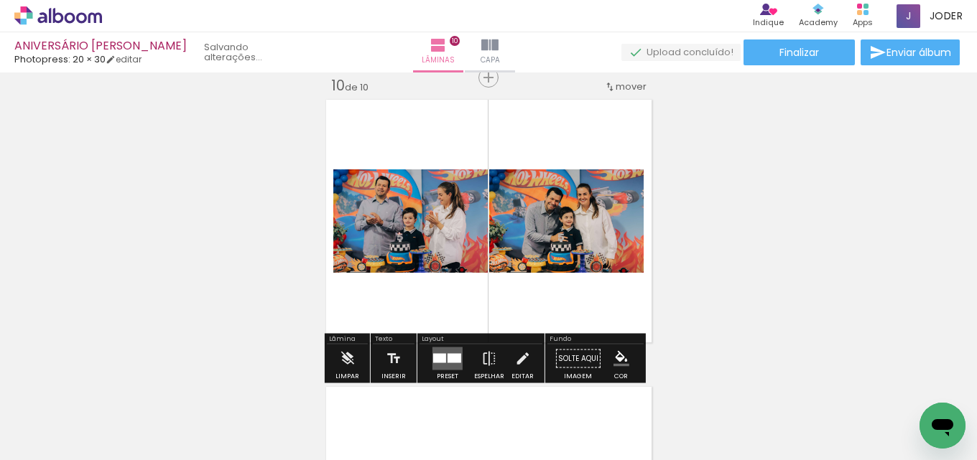
scroll to position [2676, 0]
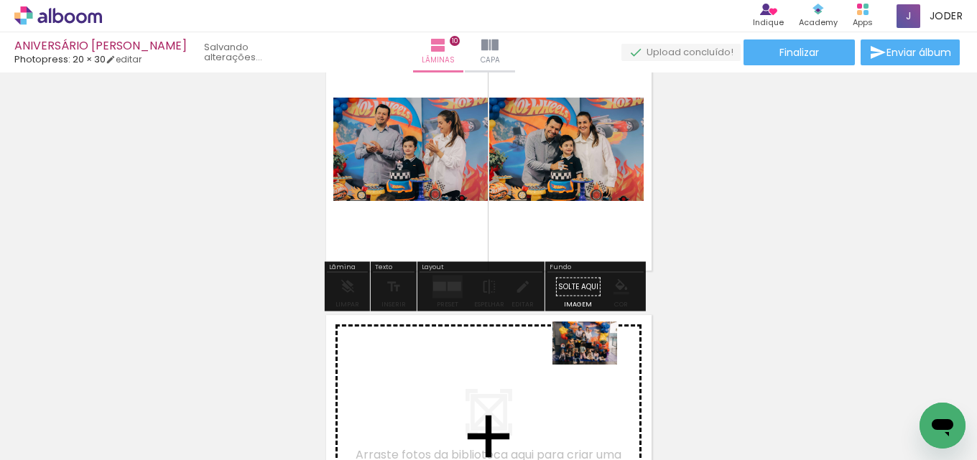
drag, startPoint x: 679, startPoint y: 421, endPoint x: 595, endPoint y: 365, distance: 100.4
click at [595, 365] on quentale-workspace at bounding box center [488, 230] width 977 height 460
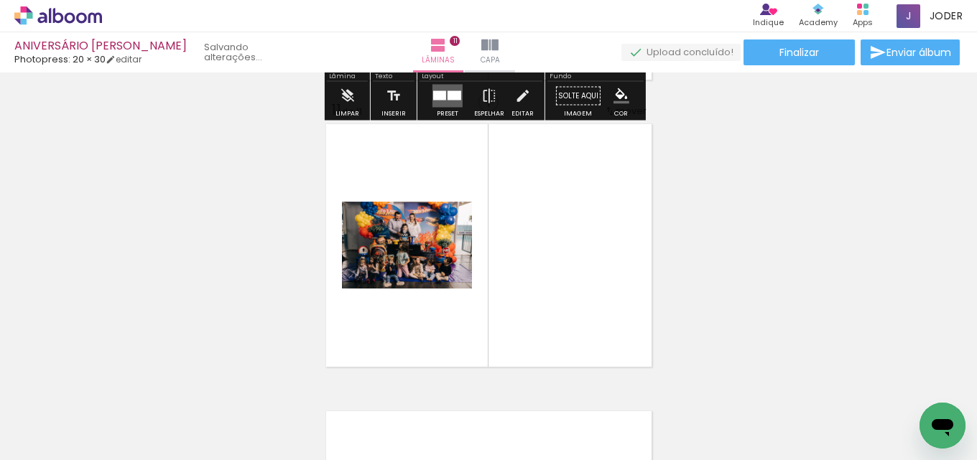
scroll to position [2892, 0]
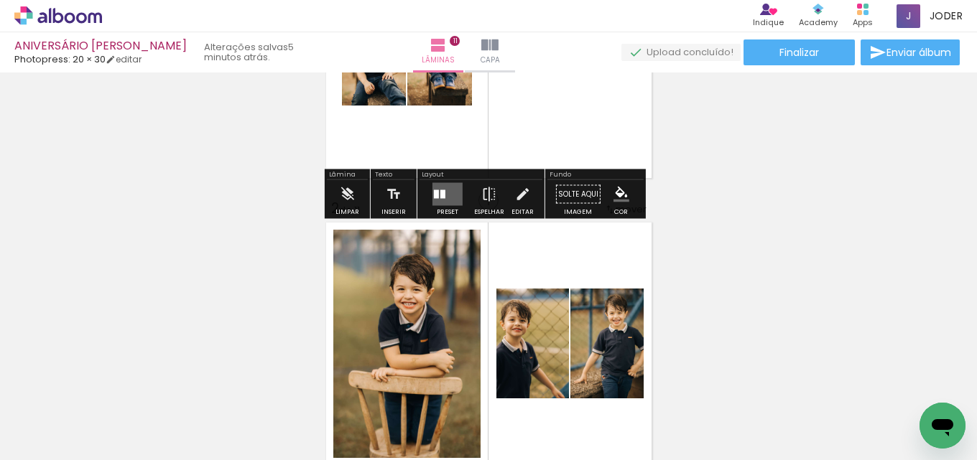
scroll to position [215, 0]
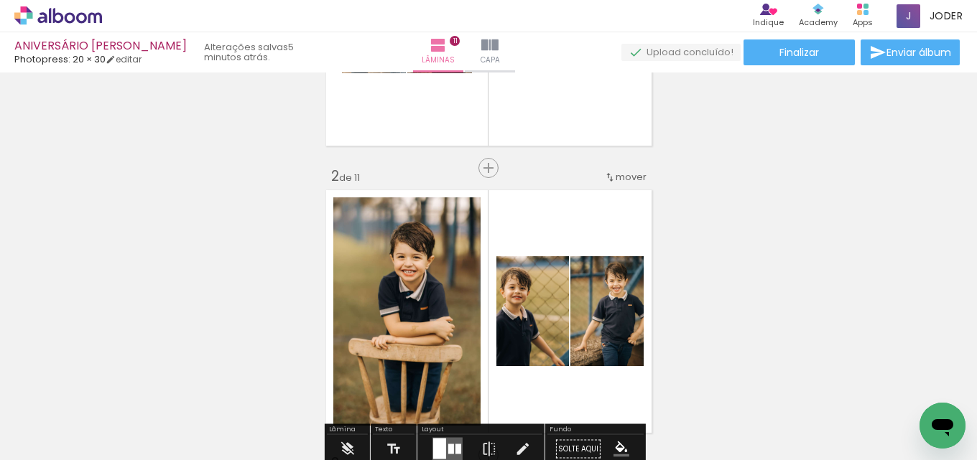
click at [72, 416] on iron-icon at bounding box center [73, 417] width 11 height 11
drag, startPoint x: 64, startPoint y: 414, endPoint x: 80, endPoint y: 405, distance: 18.0
click at [0, 0] on slot "Não utilizadas" at bounding box center [0, 0] width 0 height 0
type input "Não utilizadas"
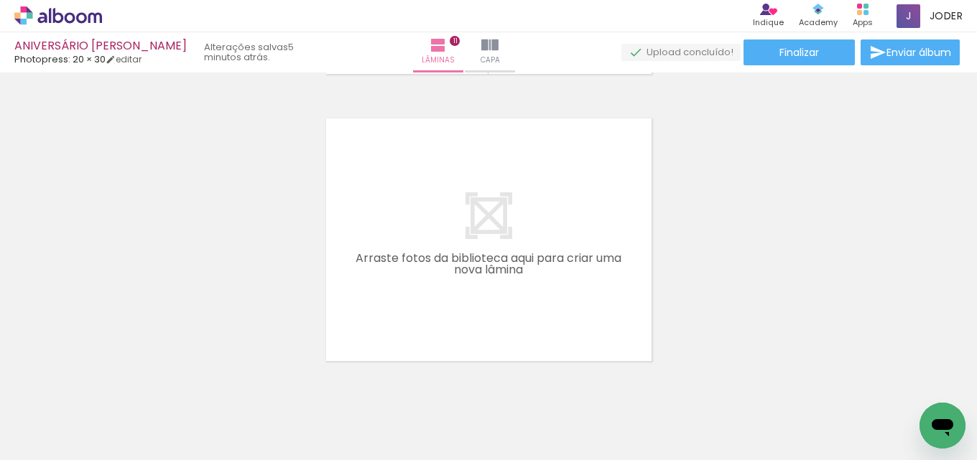
scroll to position [0, 915]
drag, startPoint x: 705, startPoint y: 412, endPoint x: 568, endPoint y: 395, distance: 137.6
click at [593, 327] on quentale-workspace at bounding box center [488, 230] width 977 height 460
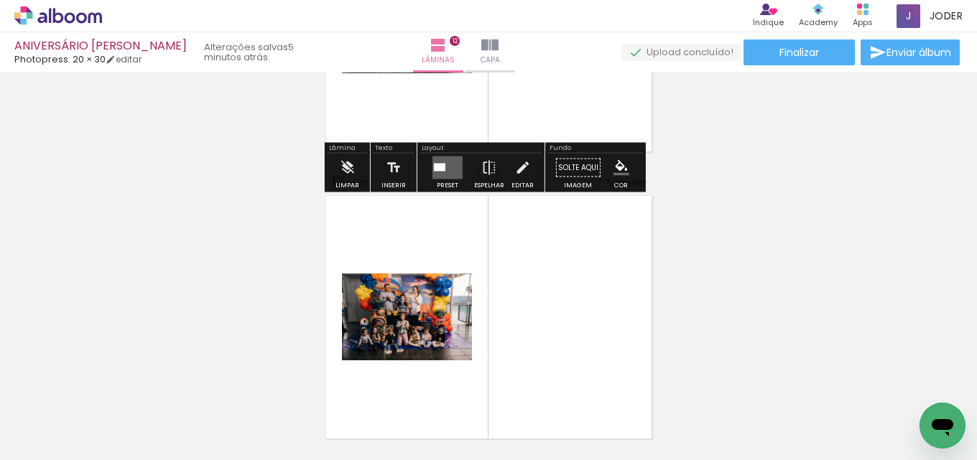
scroll to position [3107, 0]
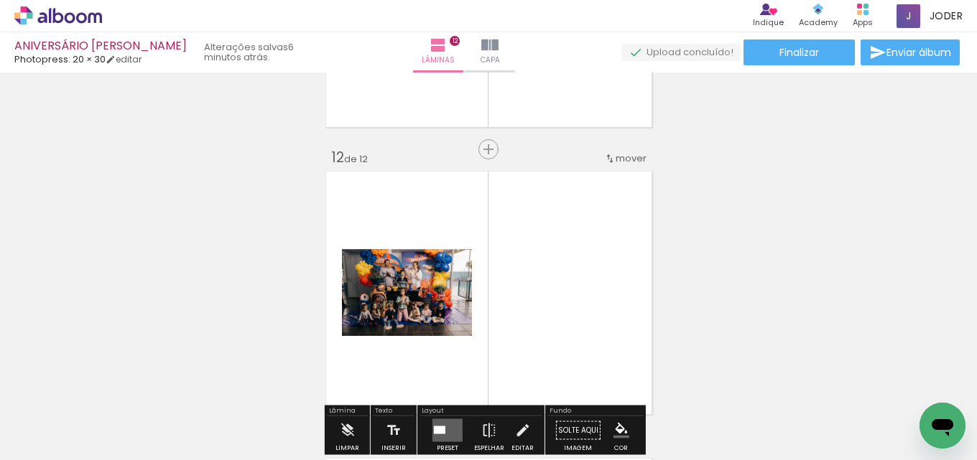
click at [432, 309] on quentale-photo at bounding box center [407, 292] width 130 height 87
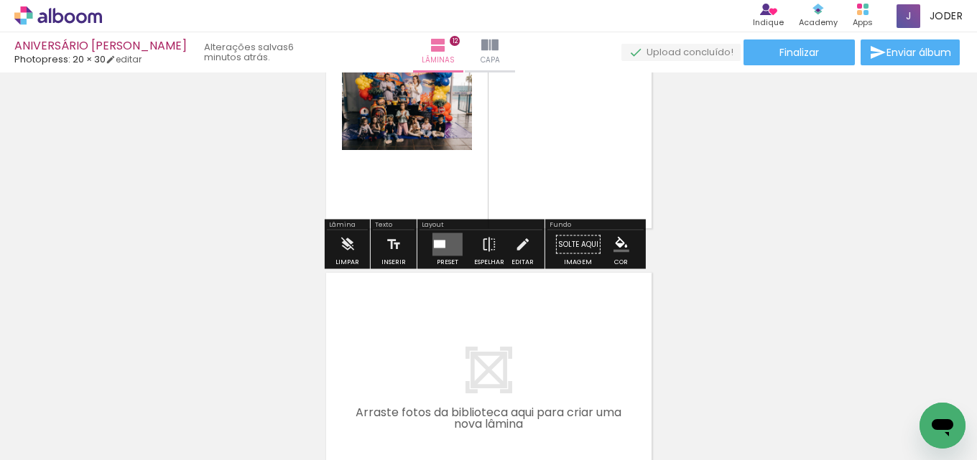
scroll to position [3323, 0]
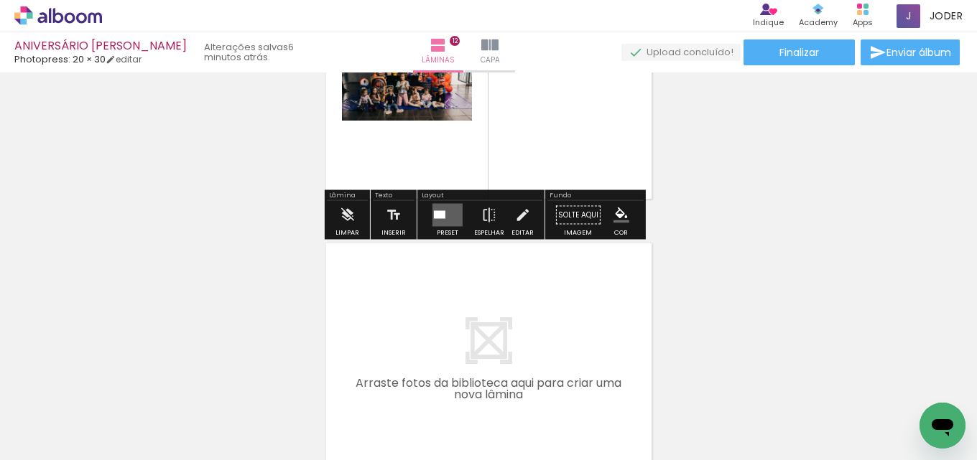
click at [447, 218] on quentale-layouter at bounding box center [447, 215] width 30 height 23
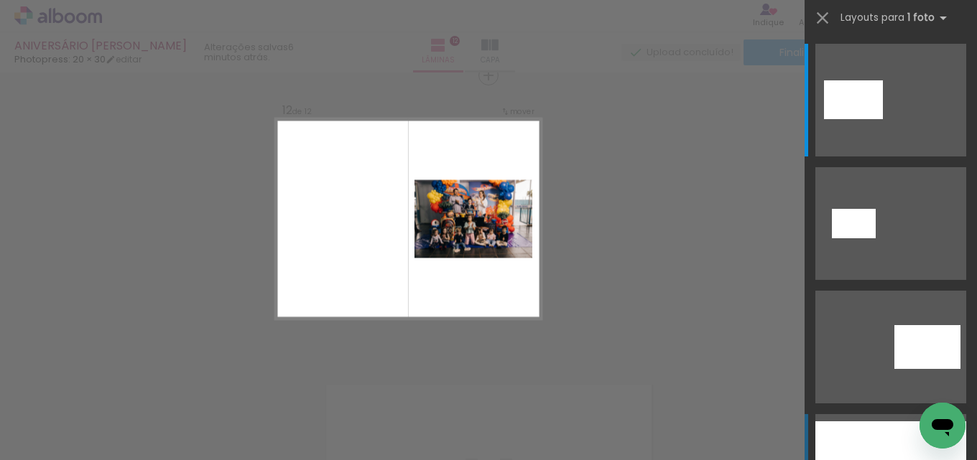
scroll to position [3179, 0]
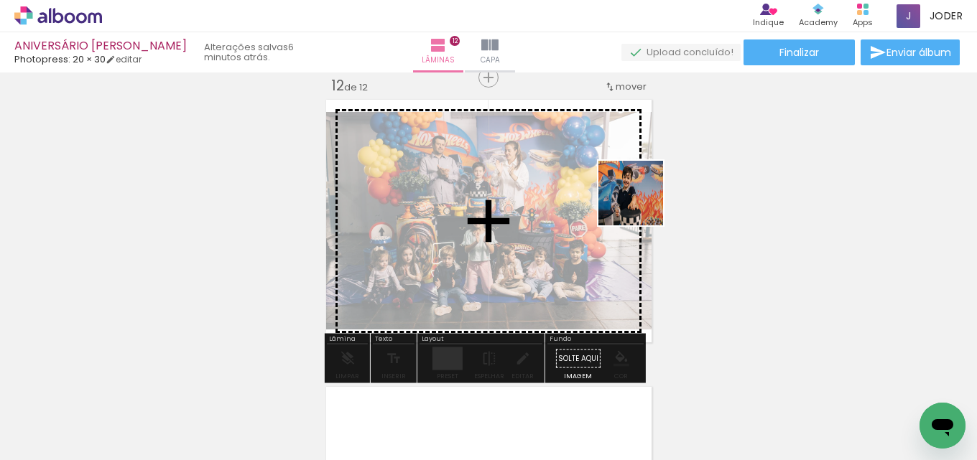
drag, startPoint x: 537, startPoint y: 417, endPoint x: 641, endPoint y: 204, distance: 237.4
click at [641, 204] on quentale-workspace at bounding box center [488, 230] width 977 height 460
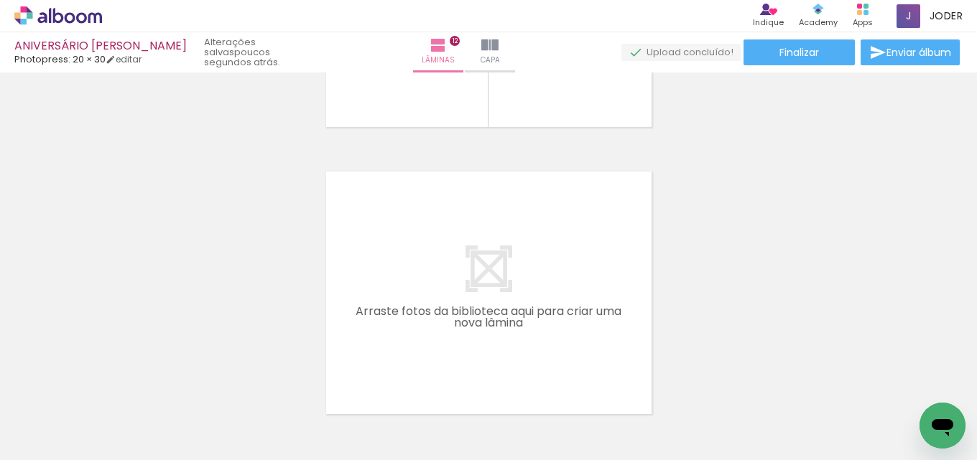
scroll to position [0, 0]
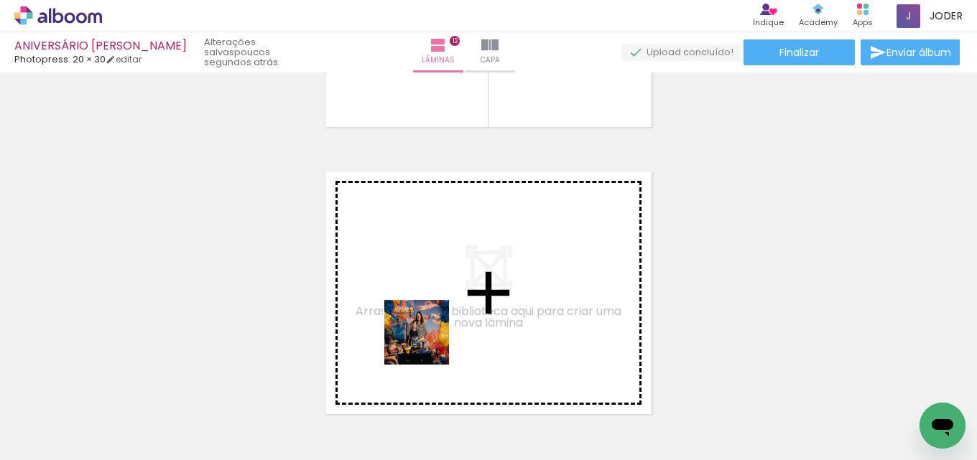
drag, startPoint x: 322, startPoint y: 417, endPoint x: 460, endPoint y: 320, distance: 168.6
click at [460, 320] on quentale-workspace at bounding box center [488, 230] width 977 height 460
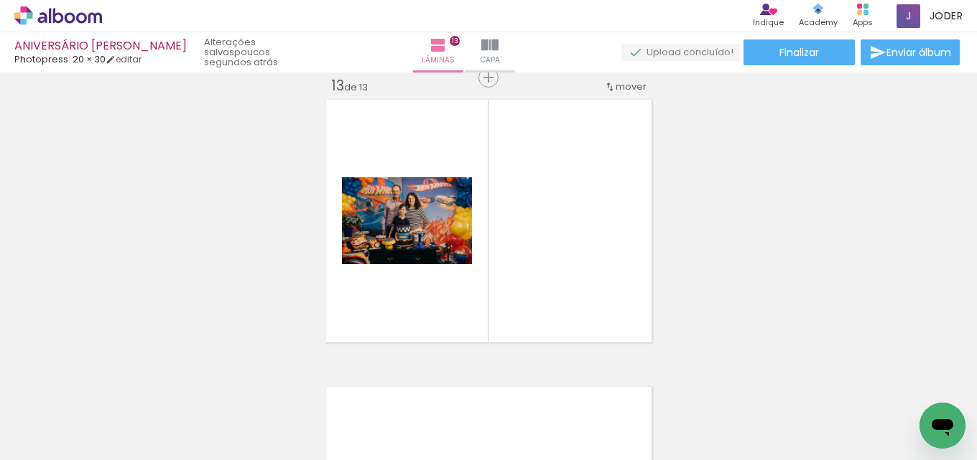
scroll to position [0, 434]
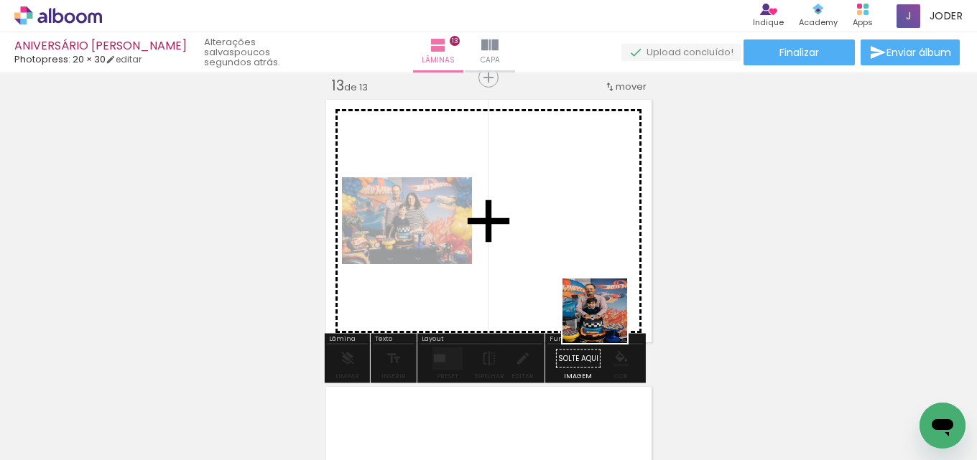
drag, startPoint x: 607, startPoint y: 416, endPoint x: 605, endPoint y: 305, distance: 110.6
click at [605, 305] on quentale-workspace at bounding box center [488, 230] width 977 height 460
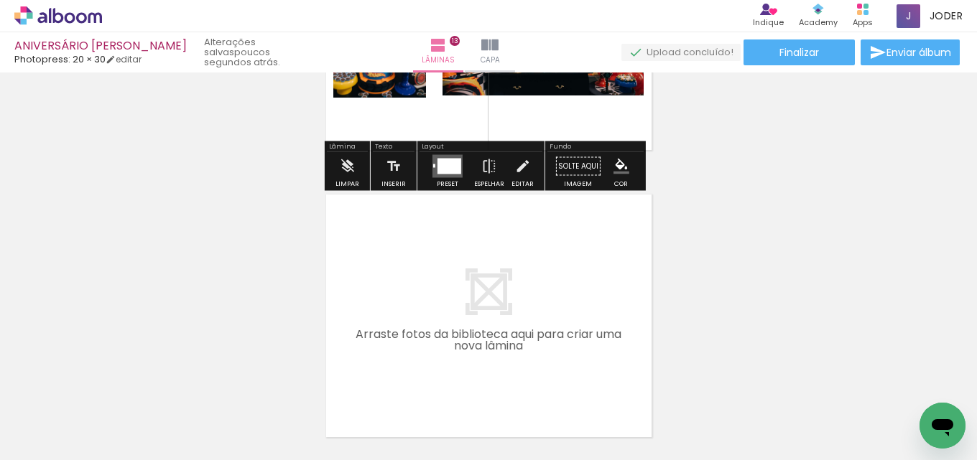
scroll to position [3682, 0]
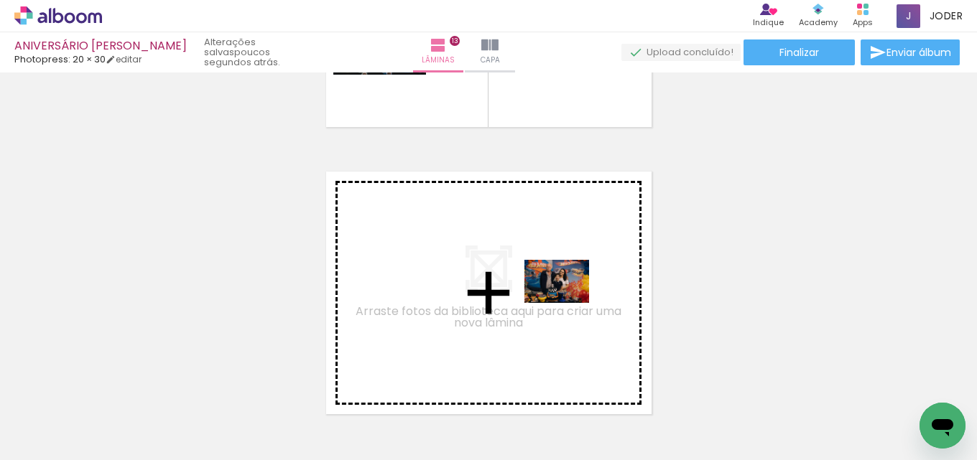
drag, startPoint x: 859, startPoint y: 419, endPoint x: 567, endPoint y: 303, distance: 313.7
click at [567, 303] on quentale-workspace at bounding box center [488, 230] width 977 height 460
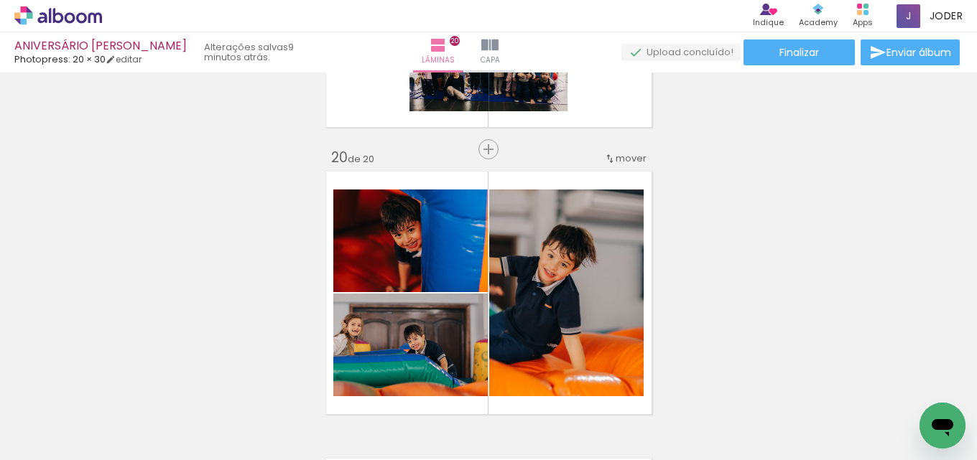
scroll to position [3160, 0]
